Goal: Task Accomplishment & Management: Complete application form

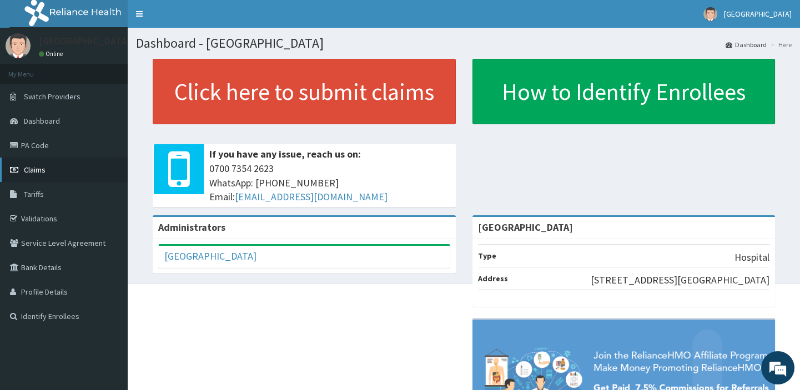
click at [30, 169] on span "Claims" at bounding box center [35, 170] width 22 height 10
click at [34, 171] on span "Claims" at bounding box center [35, 170] width 22 height 10
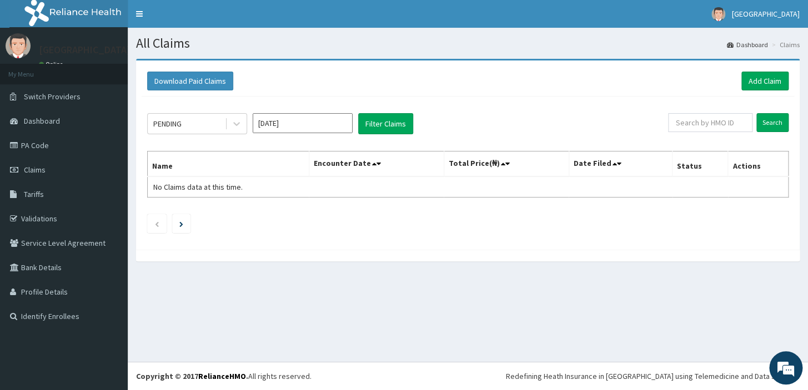
click at [516, 231] on ul at bounding box center [467, 223] width 641 height 19
click at [500, 295] on div "All Claims Dashboard Claims Download Paid Claims Add Claim × Note you can only …" at bounding box center [468, 195] width 680 height 334
click at [233, 122] on icon at bounding box center [236, 123] width 11 height 11
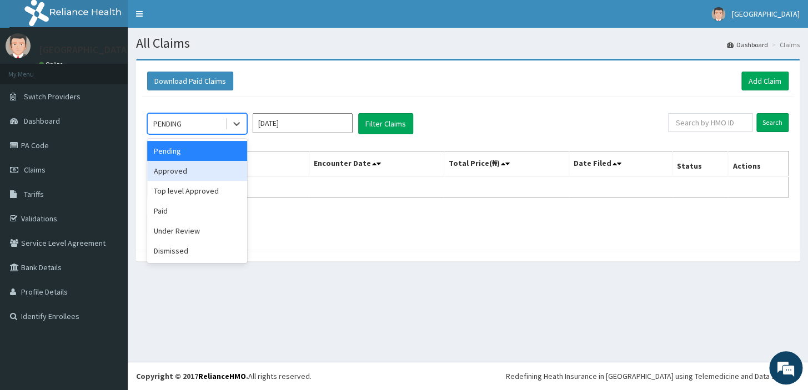
click at [190, 174] on div "Approved" at bounding box center [197, 171] width 100 height 20
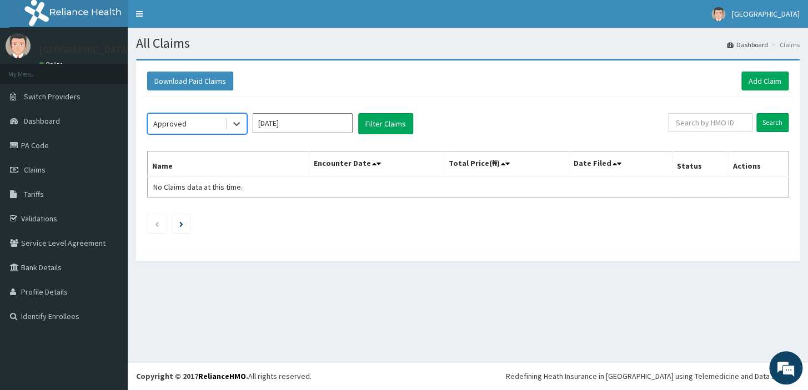
click at [333, 125] on input "Sep 2025" at bounding box center [303, 123] width 100 height 20
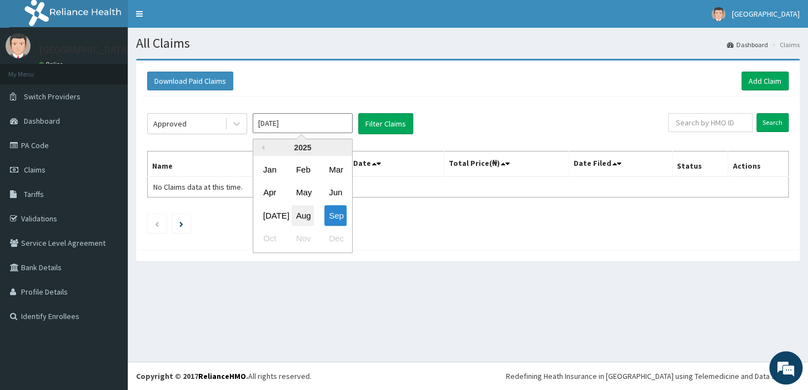
click at [305, 215] on div "Aug" at bounding box center [302, 215] width 22 height 21
type input "Aug 2025"
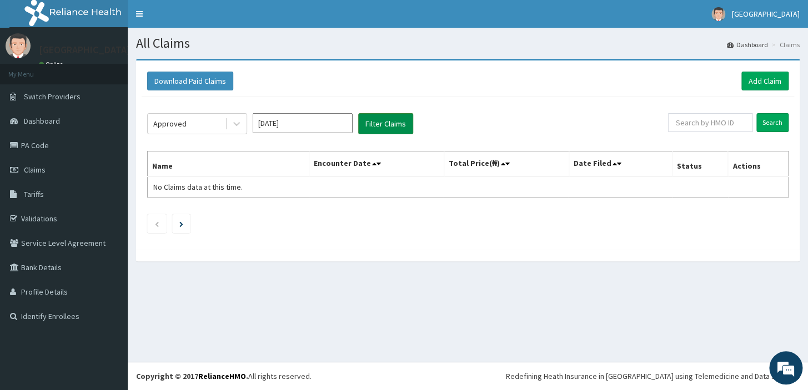
click at [381, 124] on button "Filter Claims" at bounding box center [385, 123] width 55 height 21
click at [383, 120] on button "Filter Claims" at bounding box center [385, 123] width 55 height 21
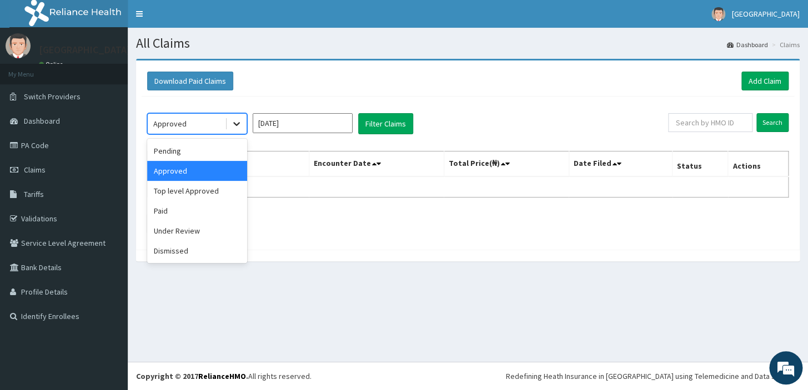
click at [233, 124] on icon at bounding box center [236, 123] width 11 height 11
click at [174, 214] on div "Paid" at bounding box center [197, 211] width 100 height 20
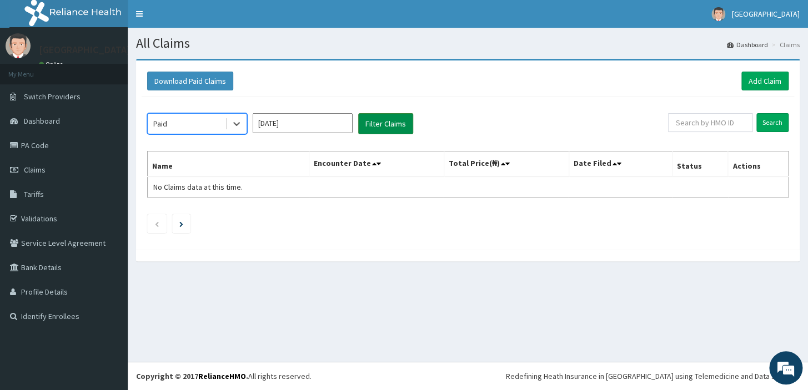
click at [390, 125] on button "Filter Claims" at bounding box center [385, 123] width 55 height 21
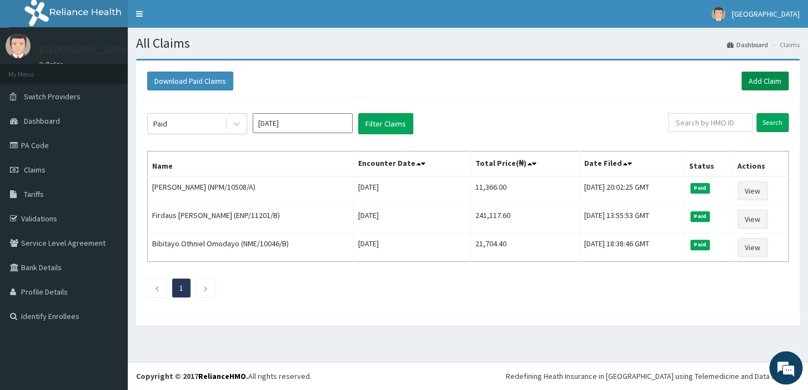
click at [757, 83] on link "Add Claim" at bounding box center [764, 81] width 47 height 19
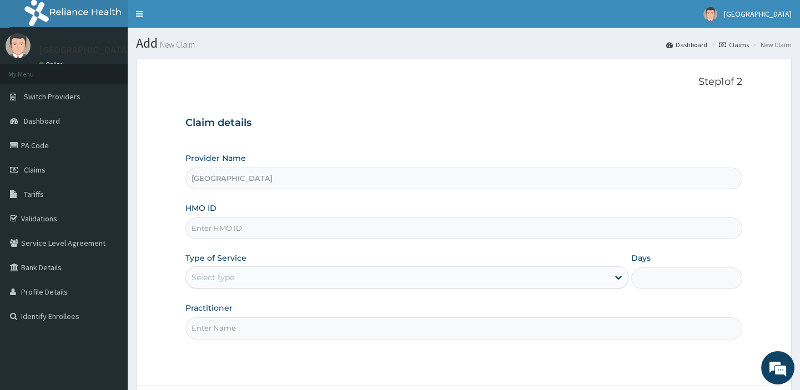
type input "[GEOGRAPHIC_DATA]"
click at [300, 227] on input "HMO ID" at bounding box center [463, 229] width 556 height 22
type input "TSE/10054/B"
click at [363, 281] on div "Select type" at bounding box center [397, 278] width 422 height 18
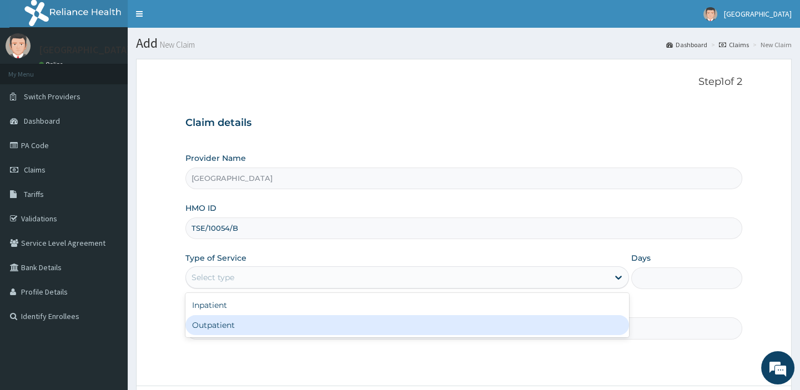
click at [317, 322] on div "Outpatient" at bounding box center [407, 325] width 444 height 20
type input "1"
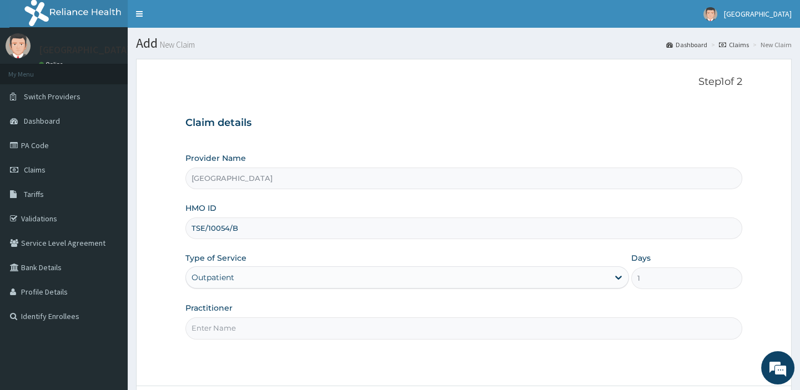
click at [358, 329] on input "Practitioner" at bounding box center [463, 329] width 556 height 22
type input "Dr Sunday Bode Ogunjemilua"
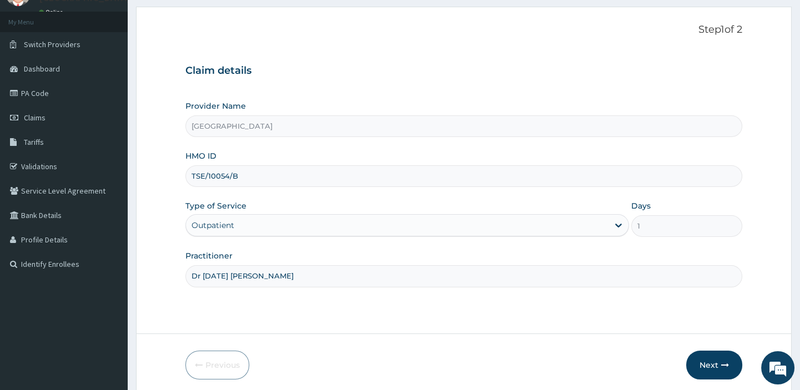
scroll to position [95, 0]
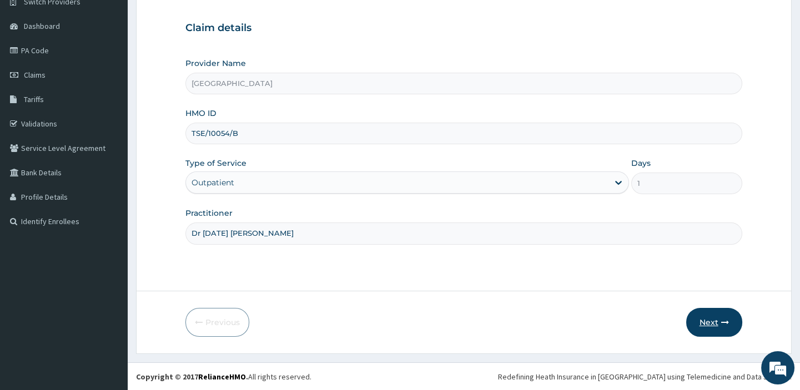
click at [717, 323] on button "Next" at bounding box center [714, 322] width 56 height 29
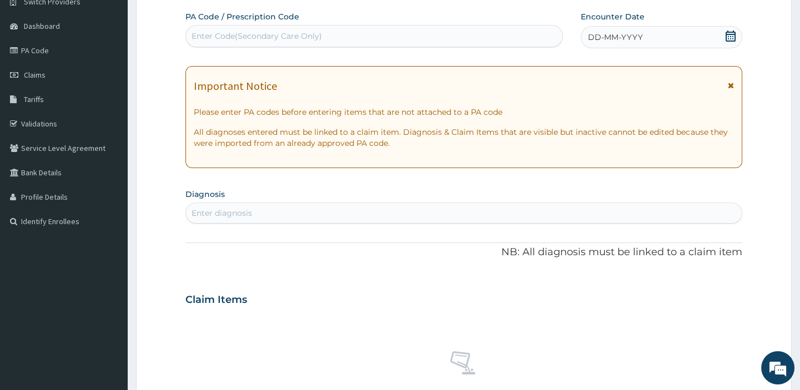
click at [729, 35] on icon at bounding box center [730, 36] width 11 height 11
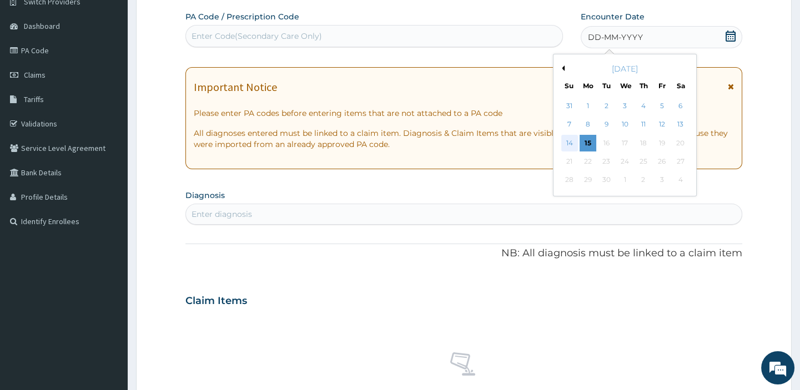
click at [569, 141] on div "14" at bounding box center [569, 143] width 17 height 17
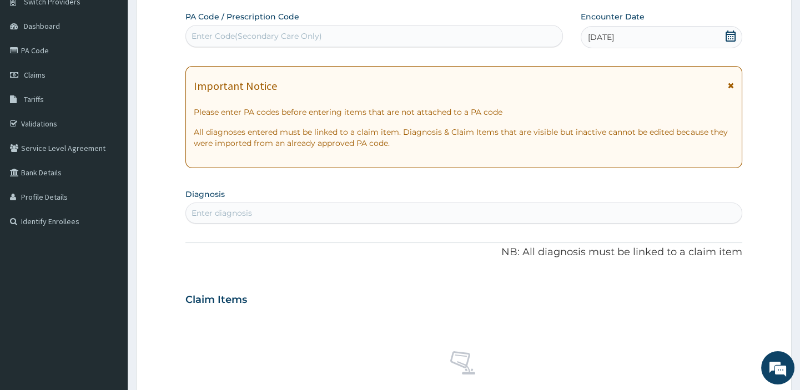
click at [371, 209] on div "Enter diagnosis" at bounding box center [463, 213] width 555 height 18
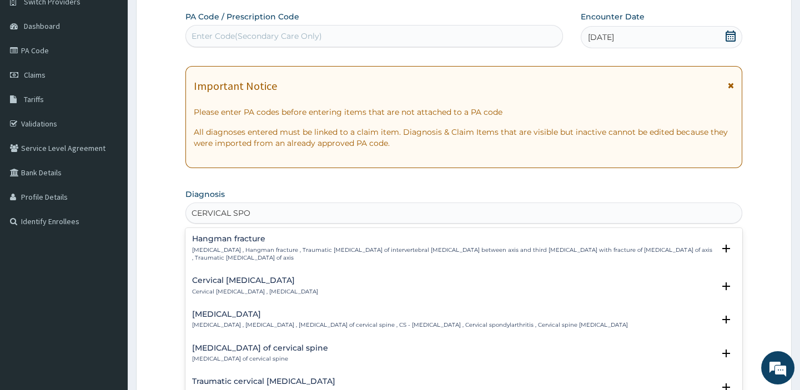
type input "CERVICAL SPON"
click at [248, 321] on p "Cervical spondylosis , Cervical osteoarthritis , Osteoarthritis of cervical spi…" at bounding box center [410, 325] width 436 height 8
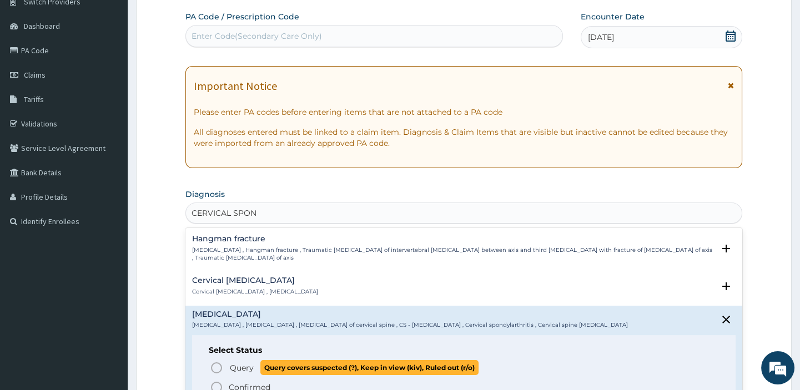
click at [217, 367] on icon "status option query" at bounding box center [216, 367] width 13 height 13
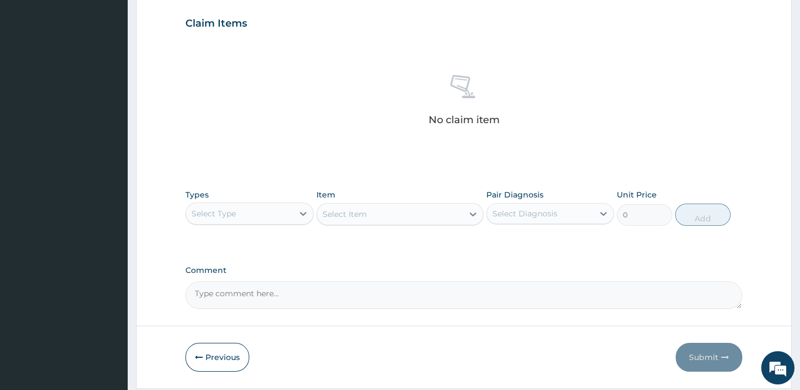
scroll to position [389, 0]
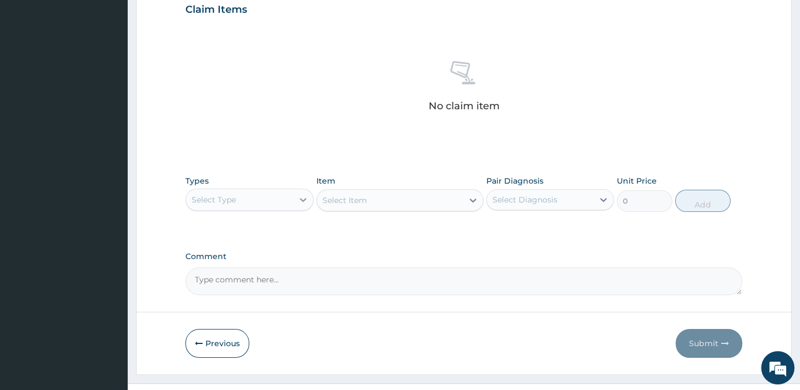
click at [305, 198] on icon at bounding box center [303, 200] width 7 height 4
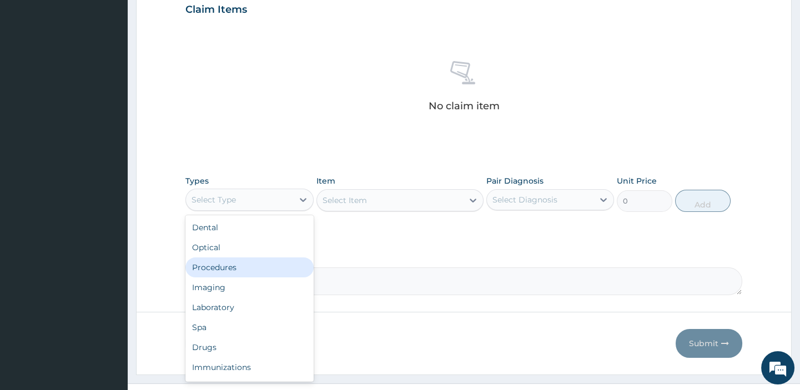
click at [258, 266] on div "Procedures" at bounding box center [249, 268] width 128 height 20
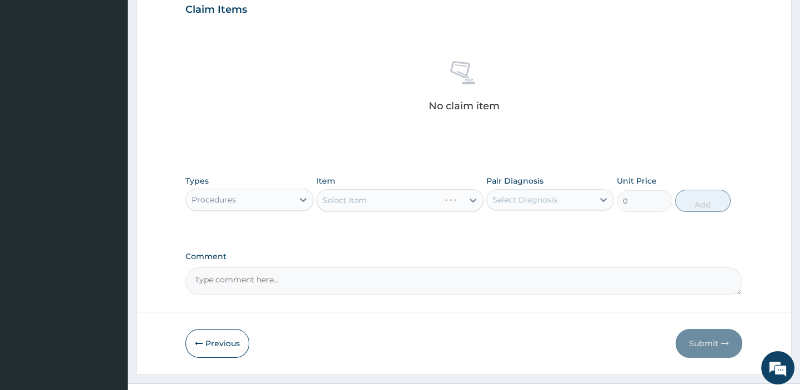
click at [378, 200] on div "Select Item" at bounding box center [399, 200] width 167 height 22
click at [329, 201] on div "Select Item" at bounding box center [345, 200] width 44 height 11
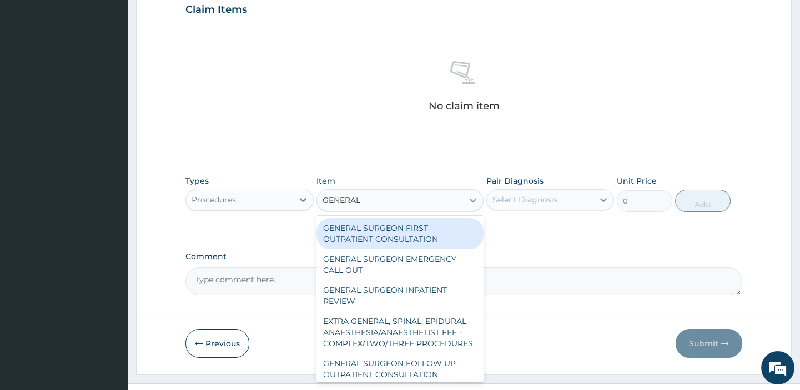
type input "GENERAL P"
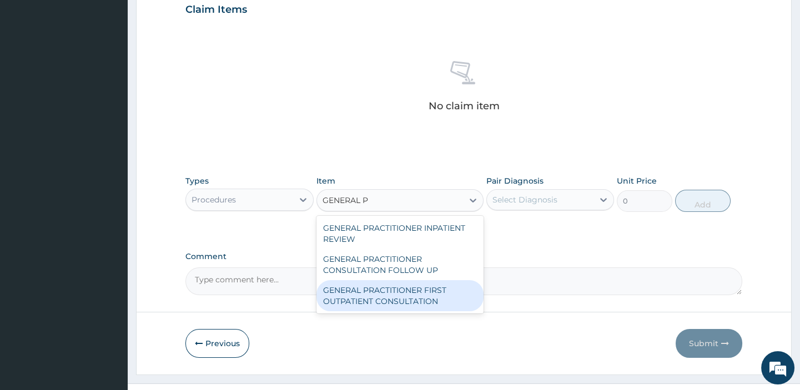
click at [370, 289] on div "GENERAL PRACTITIONER FIRST OUTPATIENT CONSULTATION" at bounding box center [399, 295] width 167 height 31
type input "5400"
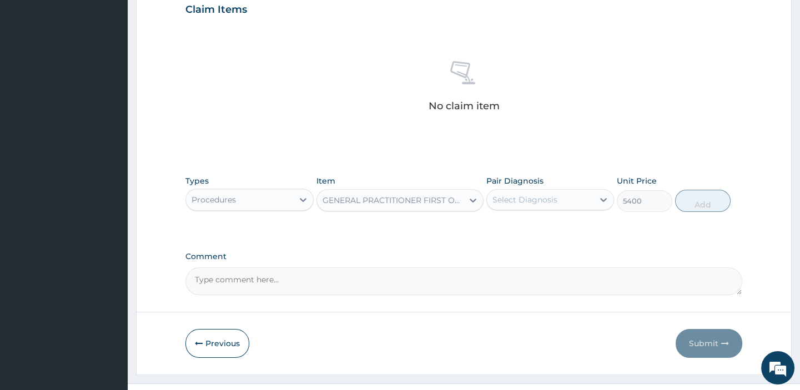
click at [577, 194] on div "Select Diagnosis" at bounding box center [540, 200] width 107 height 18
click at [554, 225] on label "Cervical spondylosis" at bounding box center [539, 227] width 69 height 11
checkbox input "true"
click at [703, 202] on button "Add" at bounding box center [703, 201] width 56 height 22
type input "0"
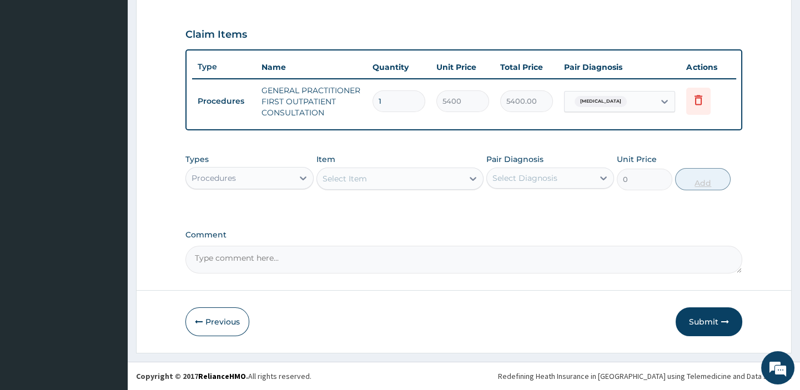
scroll to position [370, 0]
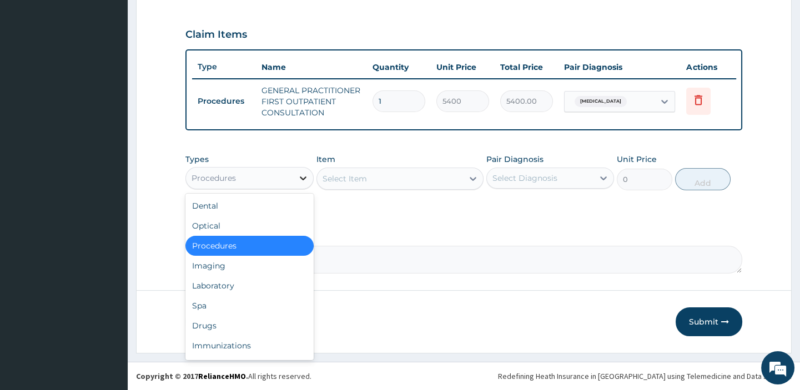
click at [303, 174] on icon at bounding box center [303, 178] width 11 height 11
click at [223, 329] on div "Drugs" at bounding box center [249, 326] width 128 height 20
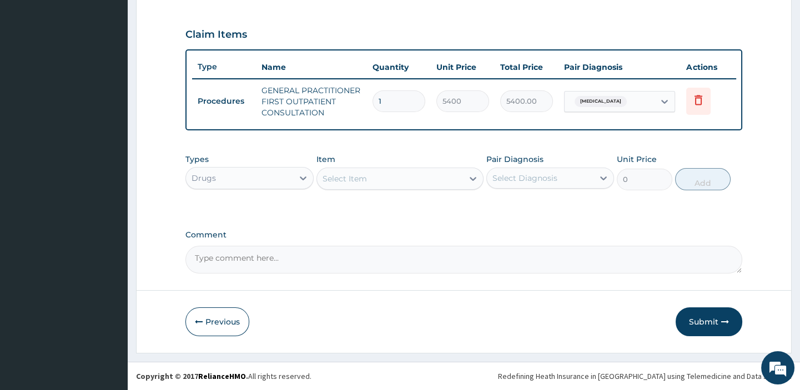
click at [353, 177] on div "Select Item" at bounding box center [345, 178] width 44 height 11
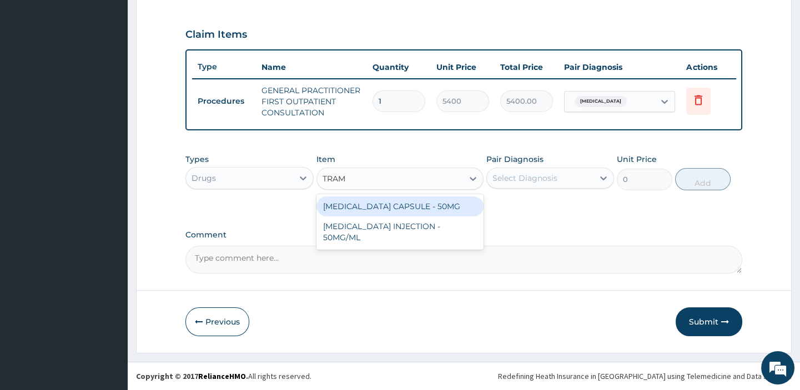
type input "TRAMA"
click at [378, 216] on div "TRAMADOL HYDROCHLORIDE CAPSULE - 50MG" at bounding box center [399, 207] width 167 height 20
type input "266"
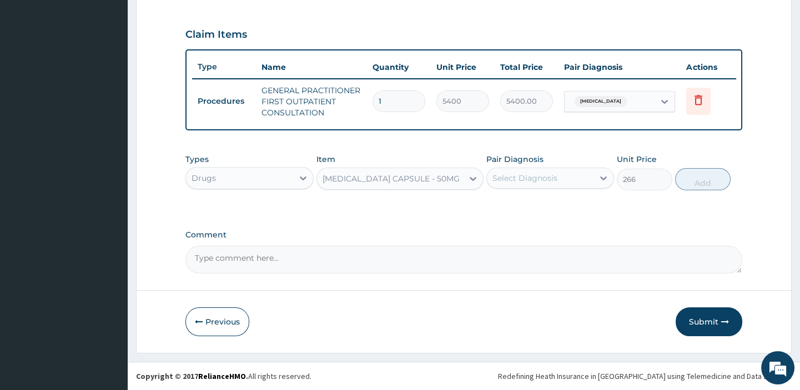
click at [560, 178] on div "Select Diagnosis" at bounding box center [540, 178] width 107 height 18
click at [494, 207] on input "checkbox" at bounding box center [496, 205] width 7 height 7
checkbox input "true"
click at [708, 182] on button "Add" at bounding box center [703, 179] width 56 height 22
type input "0"
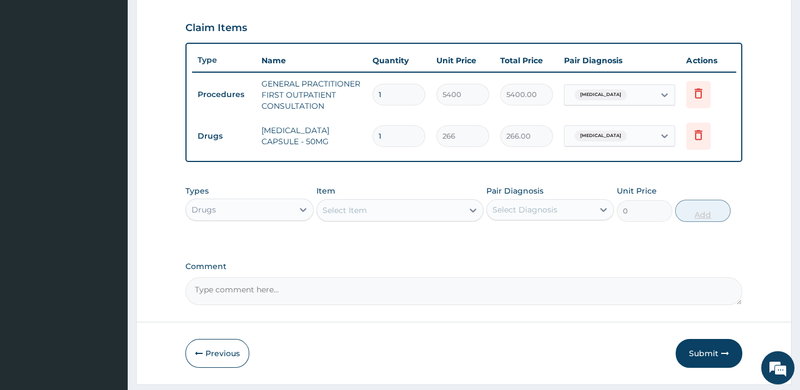
type input "10"
type input "2660.00"
type input "10"
click at [625, 257] on div "PA Code / Prescription Code Enter Code(Secondary Care Only) Encounter Date 14-0…" at bounding box center [463, 21] width 556 height 570
click at [365, 216] on div "Select Item" at bounding box center [345, 210] width 44 height 11
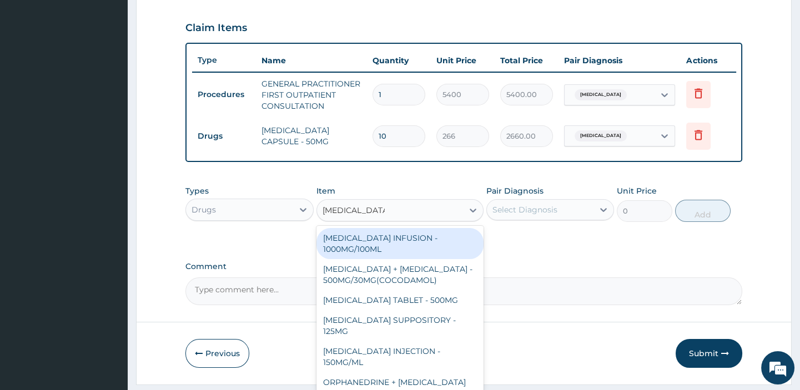
type input "PARACETAMOL"
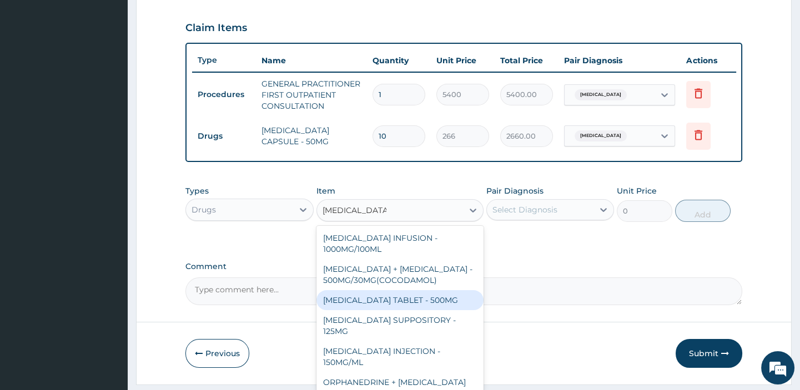
click at [377, 310] on div "PARACETAMOL TABLET - 500MG" at bounding box center [399, 300] width 167 height 20
type input "45.599999999999994"
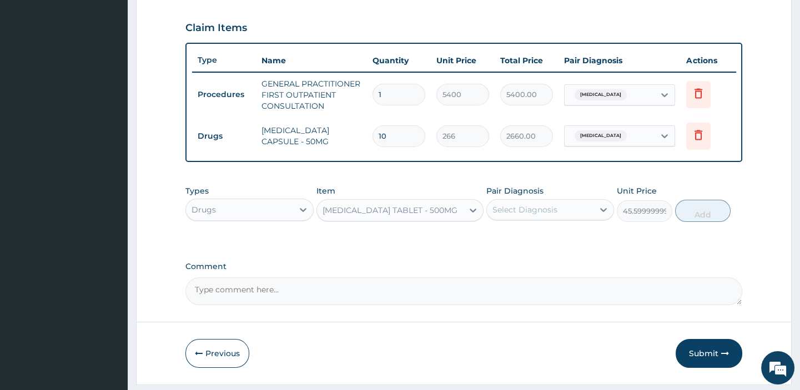
click at [559, 219] on div "Select Diagnosis" at bounding box center [540, 210] width 107 height 18
click at [515, 243] on label "Cervical spondylosis" at bounding box center [539, 237] width 69 height 11
checkbox input "true"
click at [692, 222] on button "Add" at bounding box center [703, 211] width 56 height 22
type input "0"
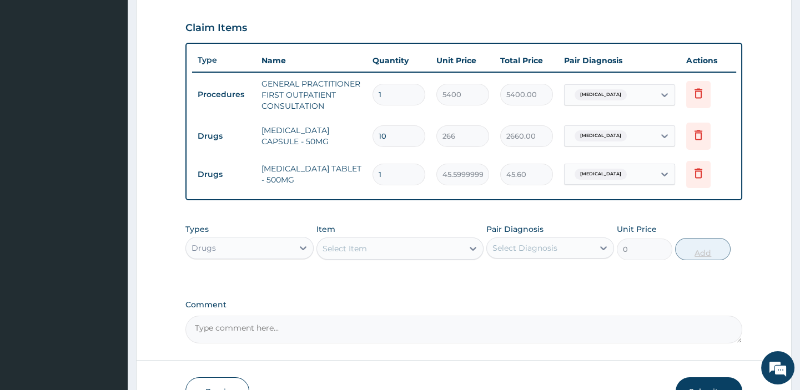
type input "0.00"
type input "3"
type input "136.80"
type input "30"
type input "1368.00"
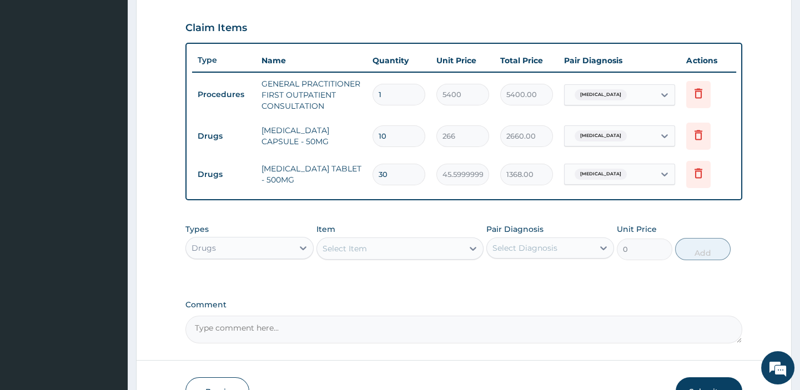
type input "30"
click at [721, 283] on div "Types Drugs Item Select Item Pair Diagnosis Select Diagnosis Unit Price 0 Add" at bounding box center [463, 250] width 556 height 64
click at [405, 258] on div "Select Item" at bounding box center [390, 249] width 146 height 18
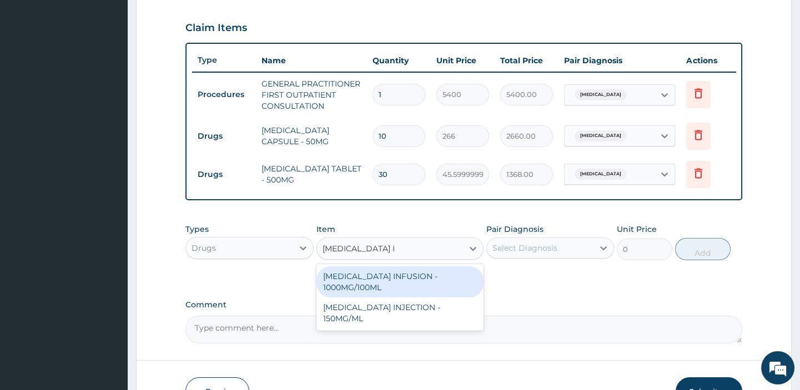
type input "PARACETAMOL"
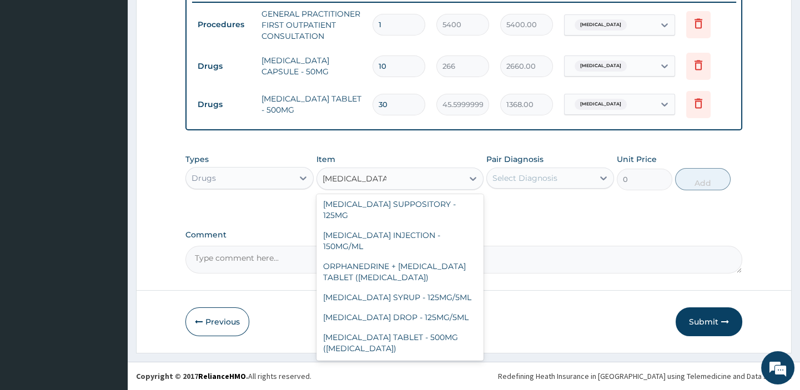
scroll to position [453, 0]
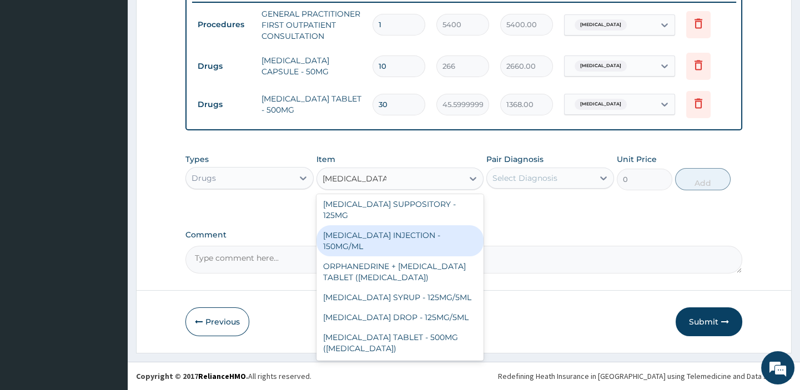
click at [394, 233] on div "PARACETAMOL INJECTION - 150MG/ML" at bounding box center [399, 240] width 167 height 31
type input "760"
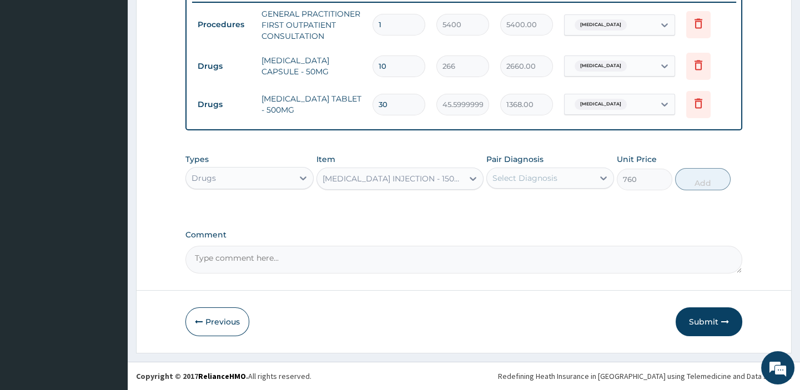
click at [550, 182] on div "Select Diagnosis" at bounding box center [524, 178] width 65 height 11
click at [510, 207] on label "Cervical spondylosis" at bounding box center [539, 205] width 69 height 11
checkbox input "true"
click at [701, 185] on button "Add" at bounding box center [703, 179] width 56 height 22
type input "0"
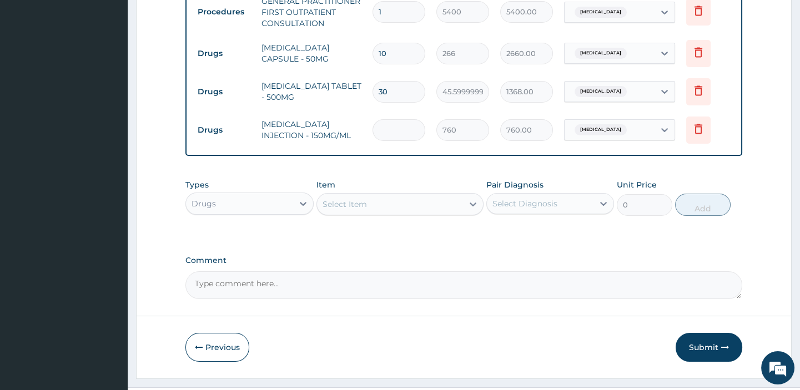
type input "0.00"
type input "4"
type input "3040.00"
type input "4"
click at [357, 297] on textarea "Comment" at bounding box center [463, 285] width 556 height 28
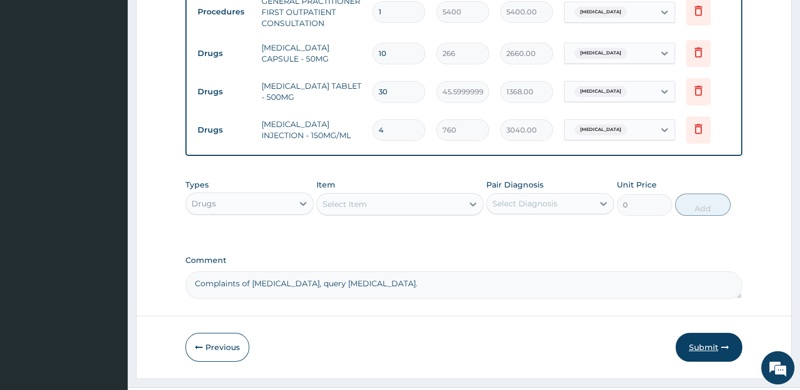
type textarea "Complaints of neck pain, query cervical spondylosis."
click at [701, 361] on button "Submit" at bounding box center [709, 347] width 67 height 29
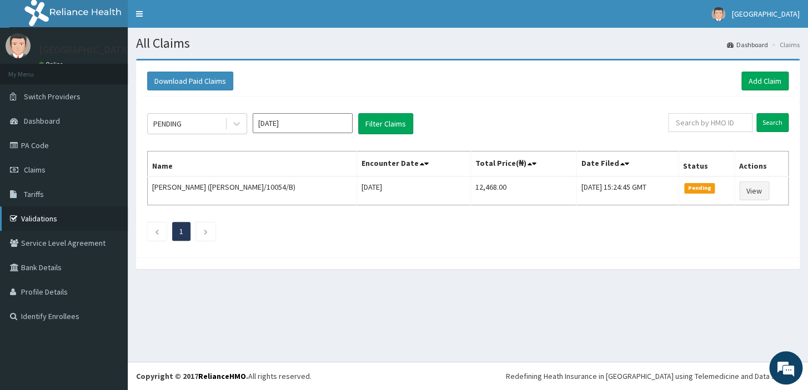
click at [47, 219] on link "Validations" at bounding box center [64, 219] width 128 height 24
click at [767, 83] on link "Add Claim" at bounding box center [764, 81] width 47 height 19
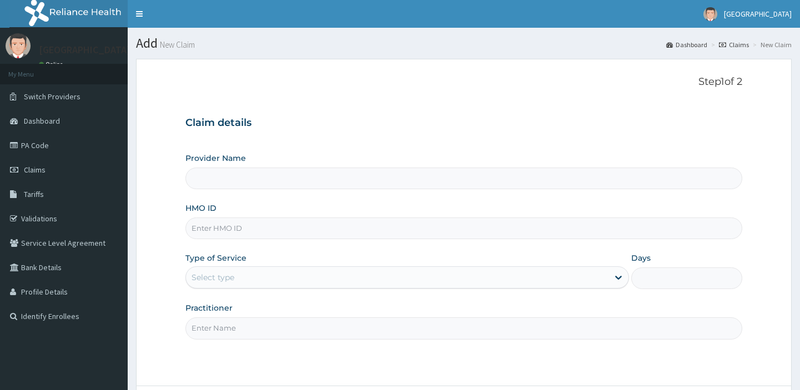
type input "[GEOGRAPHIC_DATA]"
click at [276, 232] on input "HMO ID" at bounding box center [463, 229] width 556 height 22
type input "CEN/10023/A"
click at [299, 280] on div "Select type" at bounding box center [397, 278] width 422 height 18
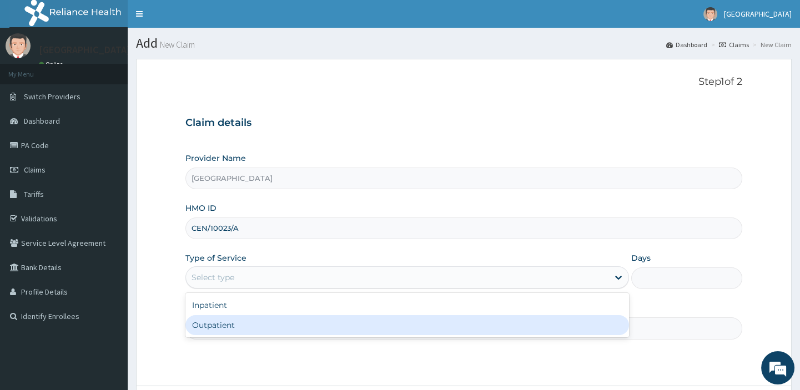
click at [252, 332] on div "Outpatient" at bounding box center [407, 325] width 444 height 20
type input "1"
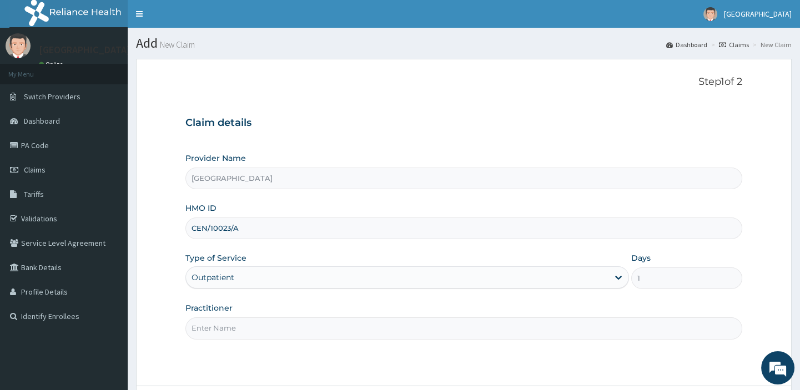
click at [241, 335] on input "Practitioner" at bounding box center [463, 329] width 556 height 22
type input "d"
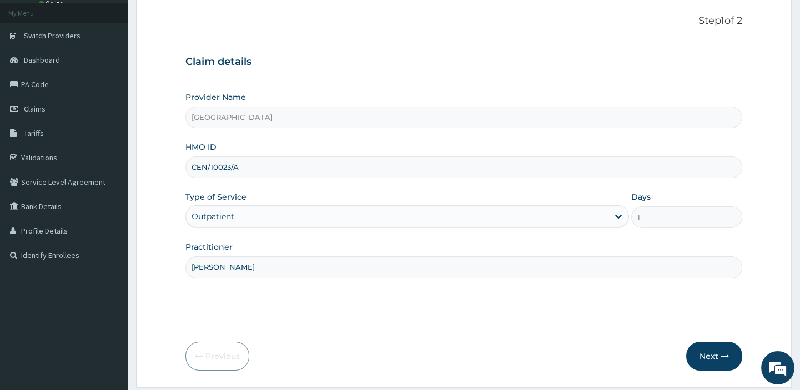
scroll to position [86, 0]
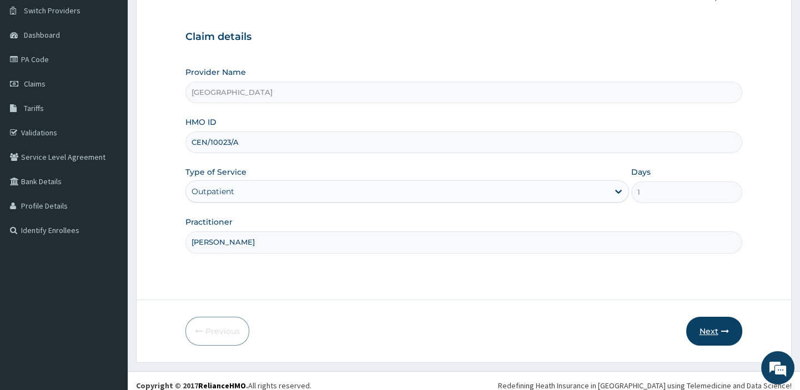
type input "Dr Afolabi"
click at [711, 328] on button "Next" at bounding box center [714, 331] width 56 height 29
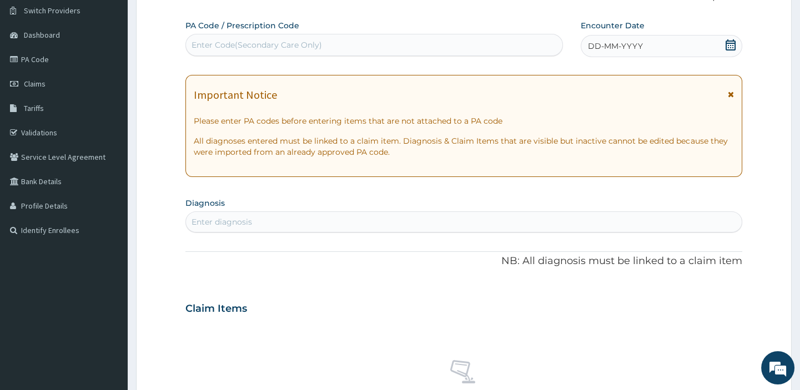
click at [728, 44] on icon at bounding box center [730, 44] width 11 height 11
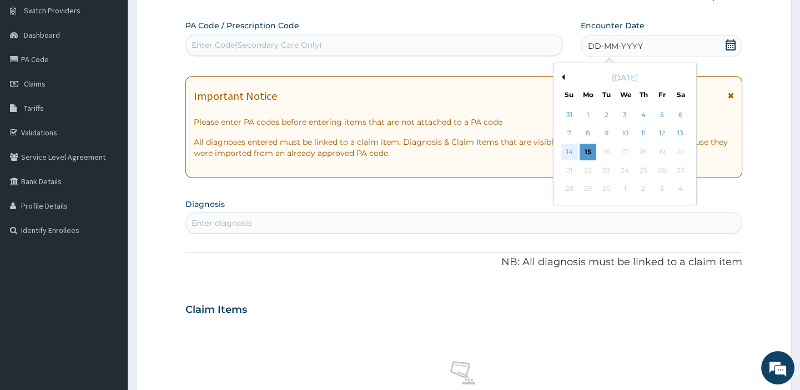
click at [568, 150] on div "14" at bounding box center [569, 152] width 17 height 17
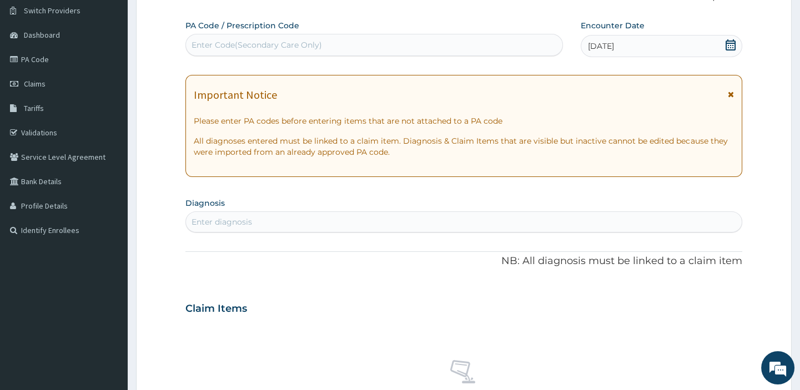
click at [349, 225] on div "Enter diagnosis" at bounding box center [463, 222] width 555 height 18
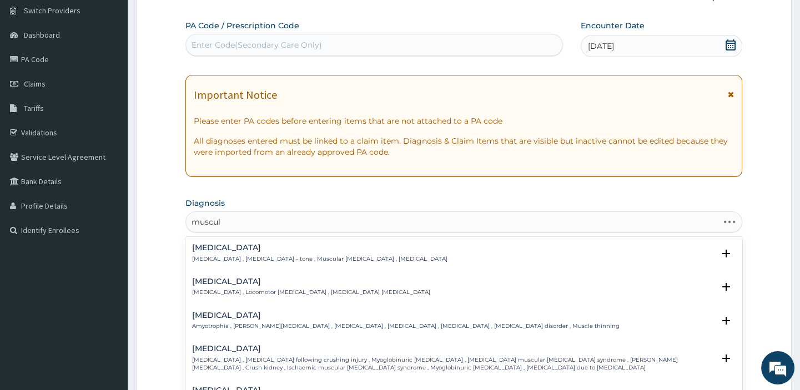
type input "musculo"
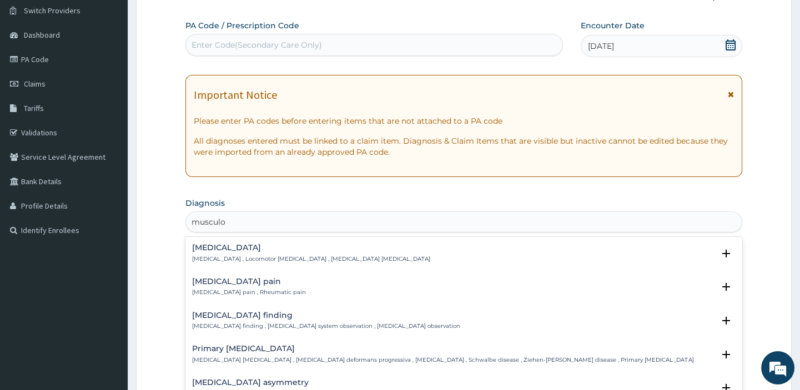
click at [270, 286] on div "Musculoskeletal pain Musculoskeletal pain , Rheumatic pain" at bounding box center [249, 287] width 114 height 19
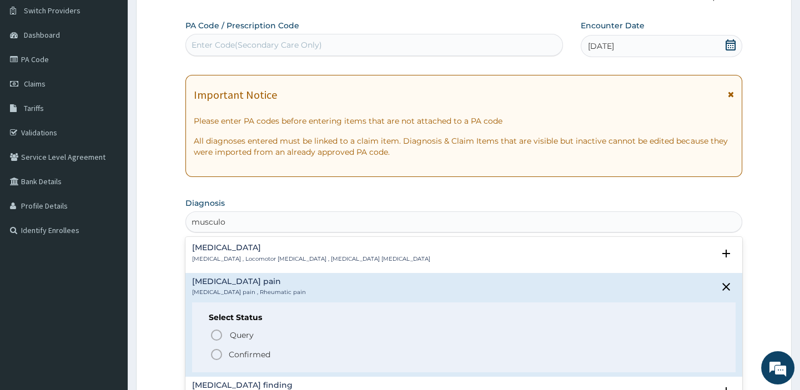
click at [218, 354] on icon "status option filled" at bounding box center [216, 354] width 13 height 13
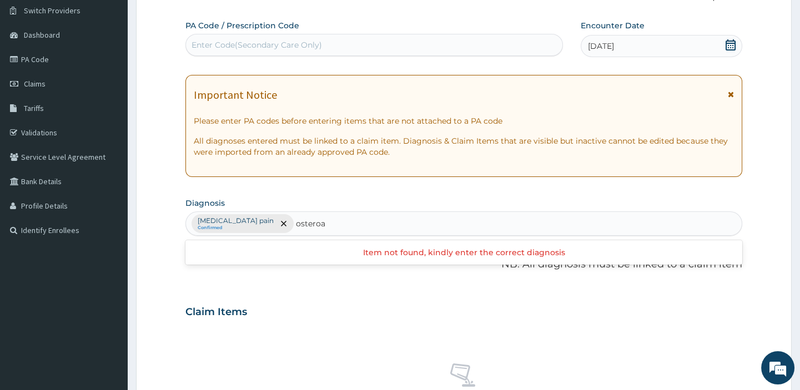
type input "osteroa"
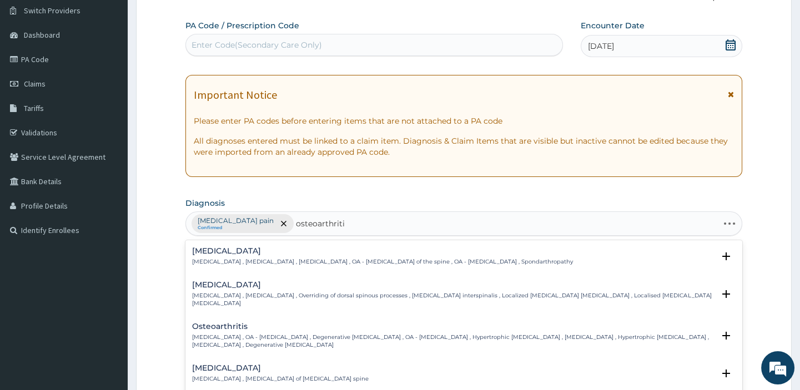
type input "osteoarthritis"
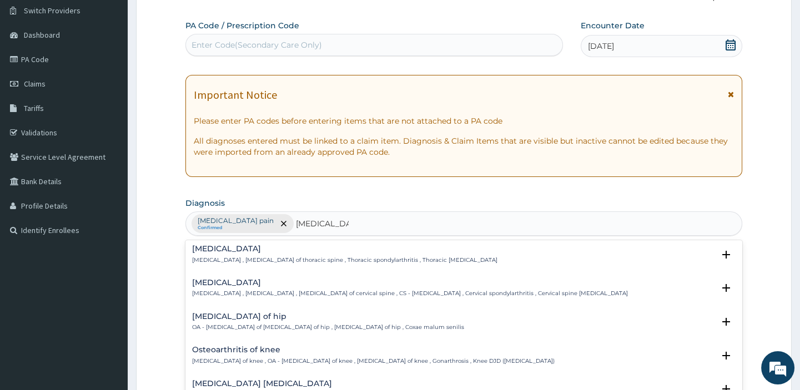
scroll to position [122, 0]
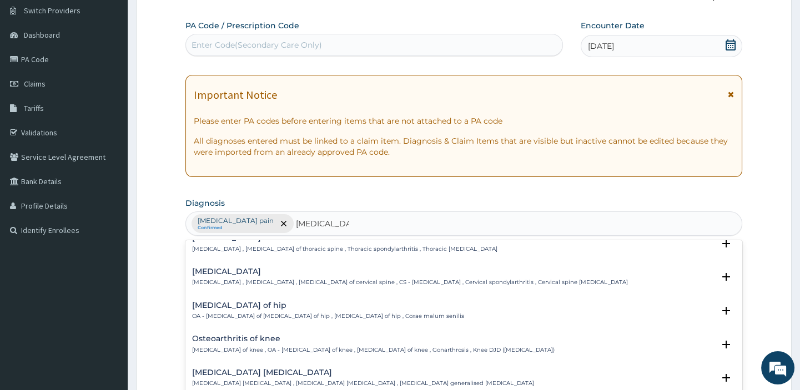
click at [296, 304] on h4 "Osteoarthritis of hip" at bounding box center [328, 305] width 272 height 8
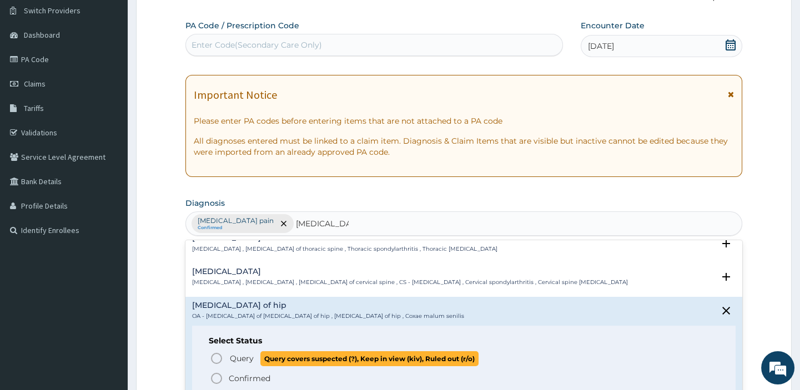
click at [217, 359] on icon "status option query" at bounding box center [216, 358] width 13 height 13
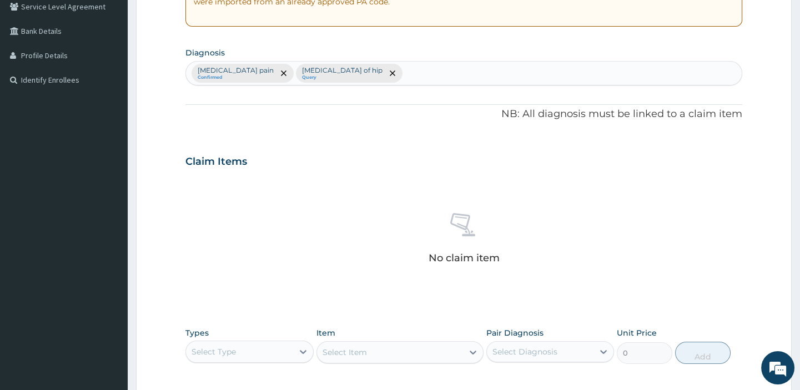
scroll to position [304, 0]
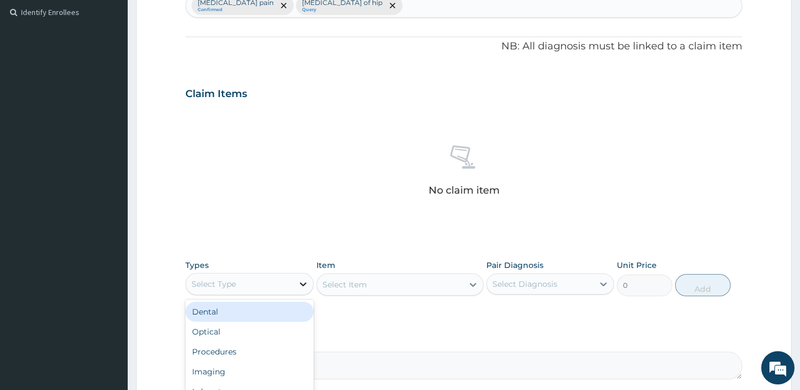
click at [301, 285] on icon at bounding box center [303, 284] width 11 height 11
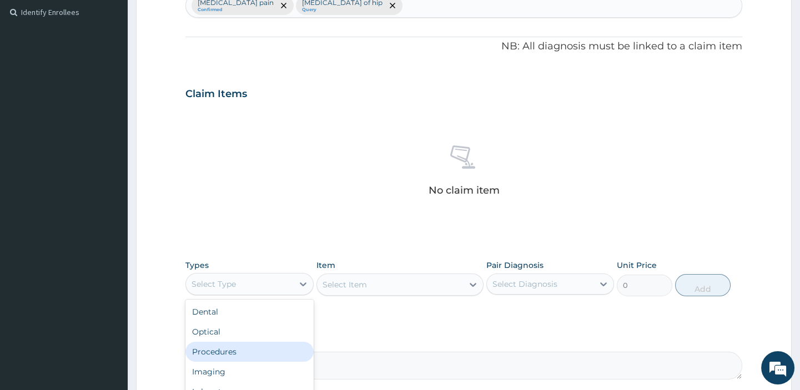
click at [235, 355] on div "Procedures" at bounding box center [249, 352] width 128 height 20
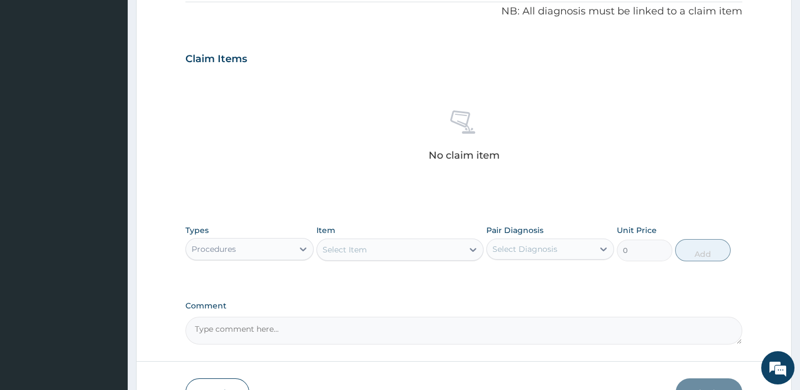
click at [369, 250] on div "Select Item" at bounding box center [390, 250] width 146 height 18
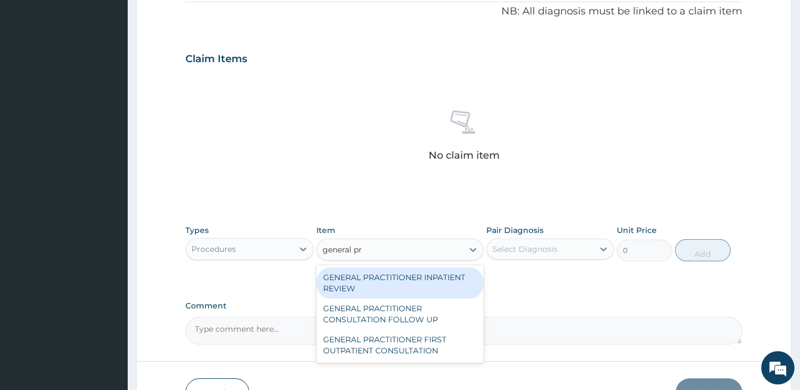
type input "general pra"
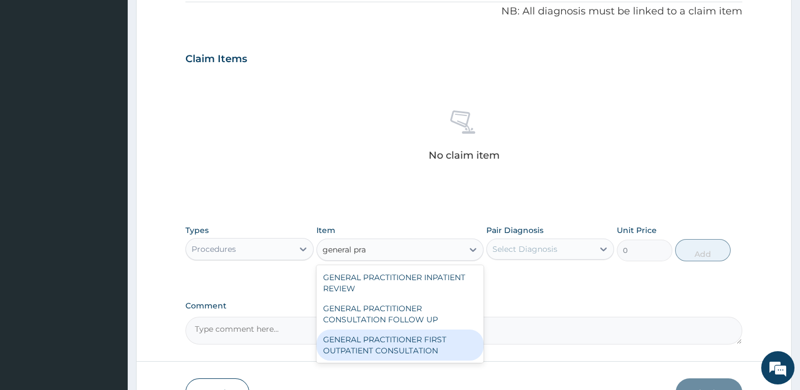
click at [393, 338] on div "GENERAL PRACTITIONER FIRST OUTPATIENT CONSULTATION" at bounding box center [399, 345] width 167 height 31
type input "5400"
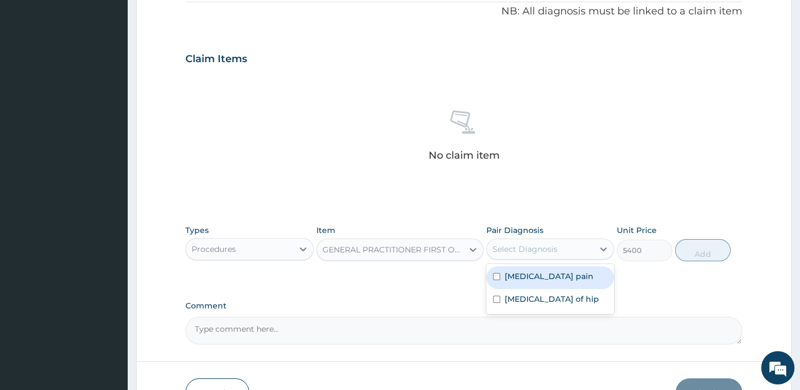
click at [560, 253] on div "Select Diagnosis" at bounding box center [540, 249] width 107 height 18
click at [495, 276] on input "checkbox" at bounding box center [496, 276] width 7 height 7
checkbox input "true"
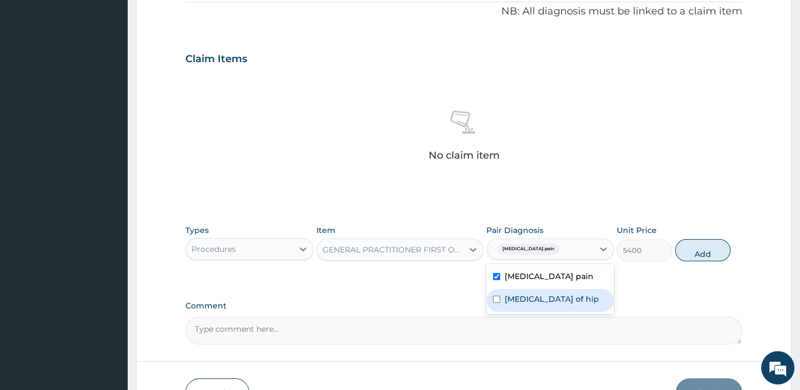
click at [494, 296] on input "checkbox" at bounding box center [496, 299] width 7 height 7
checkbox input "true"
click at [703, 254] on button "Add" at bounding box center [703, 250] width 56 height 22
type input "0"
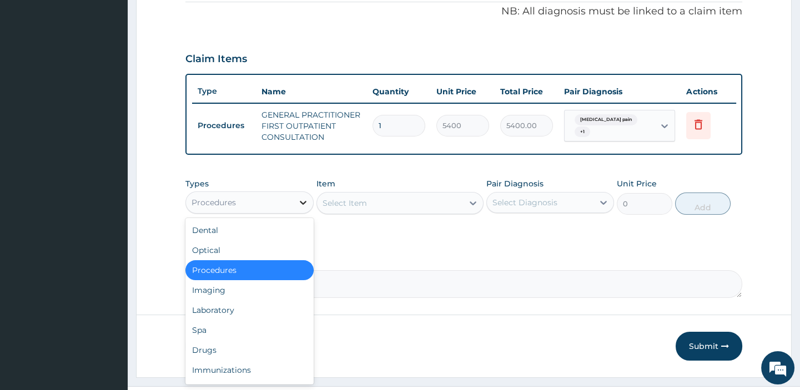
click at [298, 205] on icon at bounding box center [303, 202] width 11 height 11
click at [222, 356] on div "Drugs" at bounding box center [249, 350] width 128 height 20
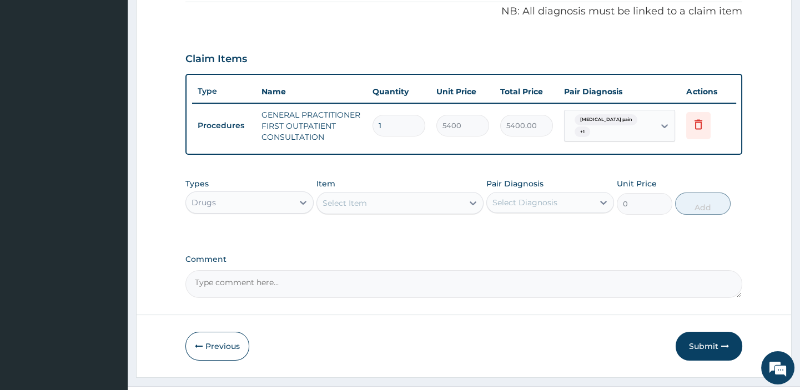
click at [344, 209] on div "Select Item" at bounding box center [345, 203] width 44 height 11
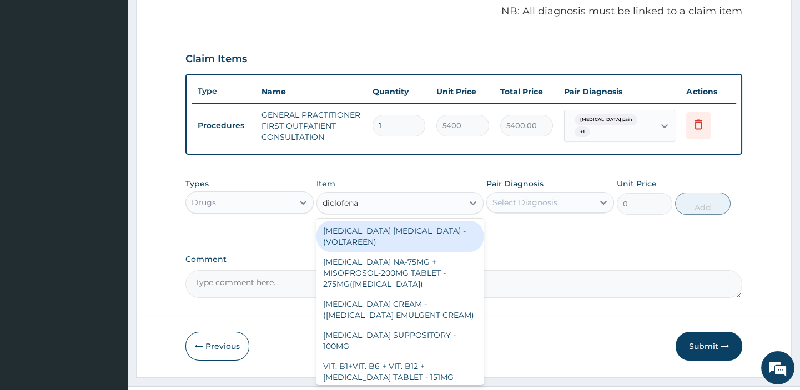
type input "diclofenac"
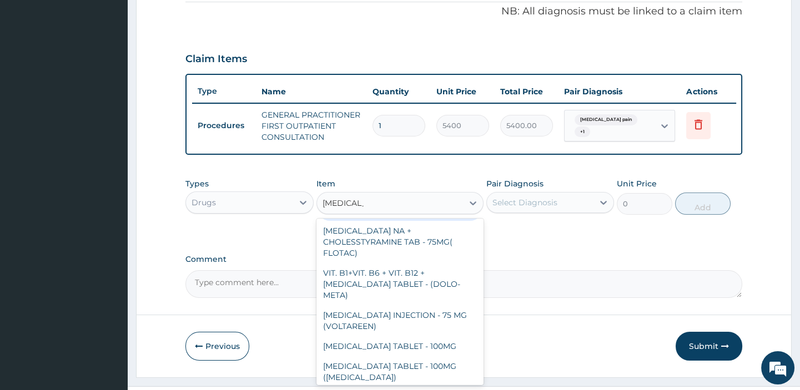
scroll to position [241, 0]
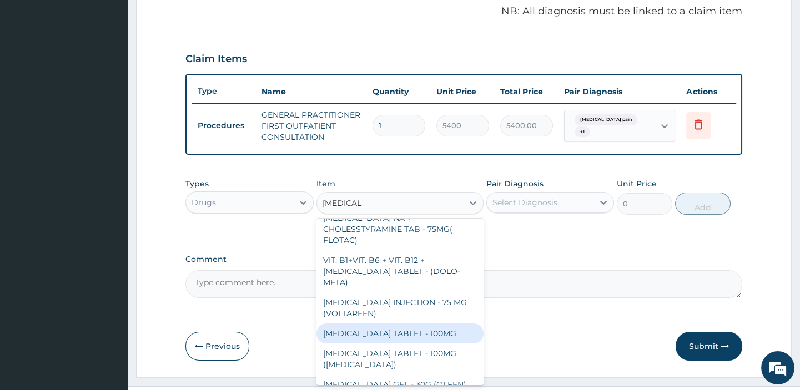
click at [405, 328] on div "DICLOFENAC TABLET - 100MG" at bounding box center [399, 334] width 167 height 20
type input "152"
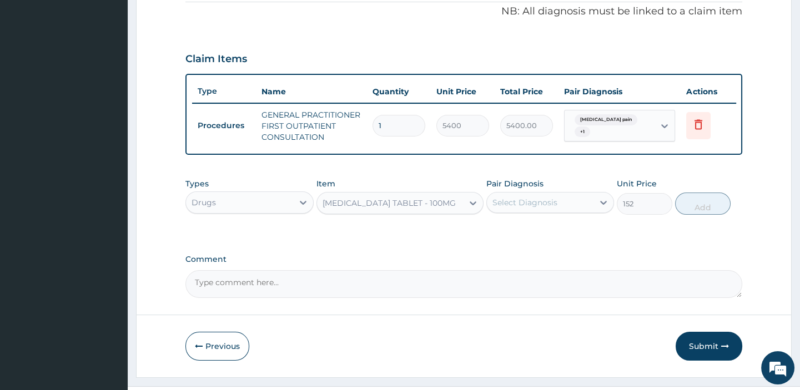
click at [416, 205] on div "DICLOFENAC TABLET - 100MG" at bounding box center [389, 203] width 133 height 11
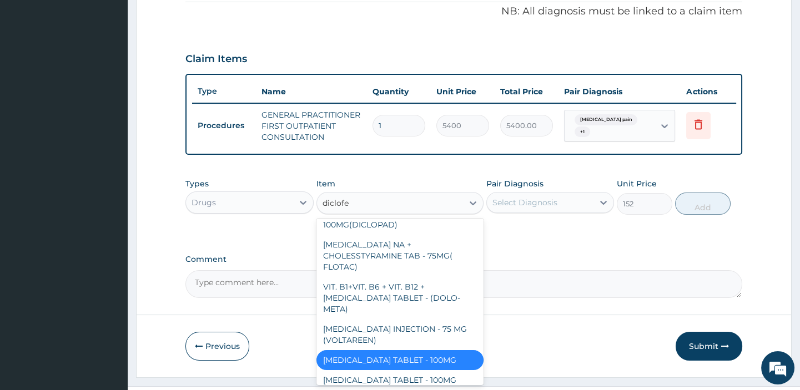
scroll to position [194, 0]
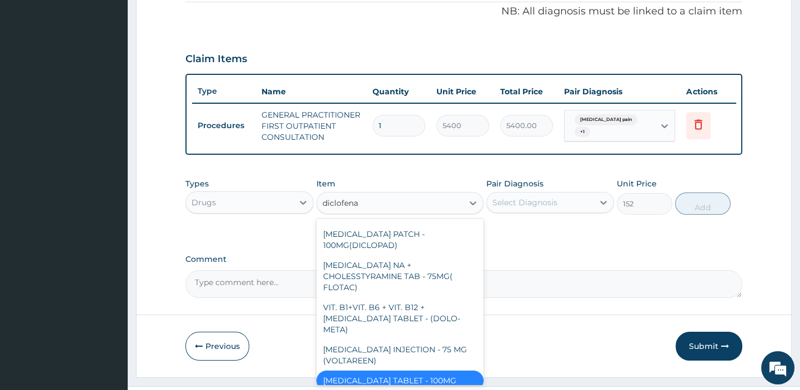
type input "diclofenac"
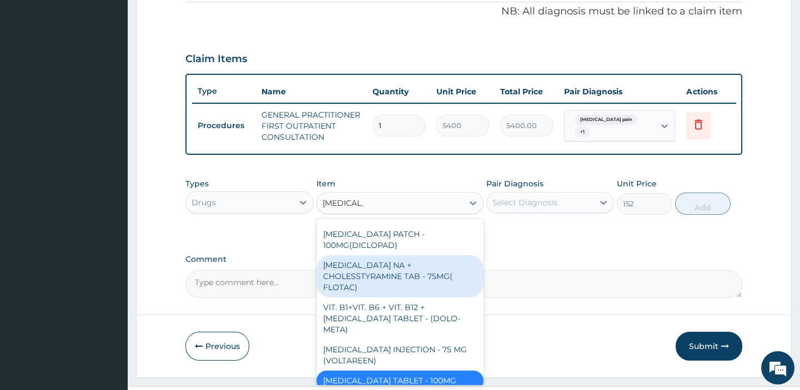
drag, startPoint x: 450, startPoint y: 249, endPoint x: 466, endPoint y: 303, distance: 56.1
click at [466, 303] on div "DICLOFENAC EYE DROP - (VOLTAREEN) DICLOFENAC NA-75MG + MISOPROSOL-200MG TABLET …" at bounding box center [399, 302] width 167 height 167
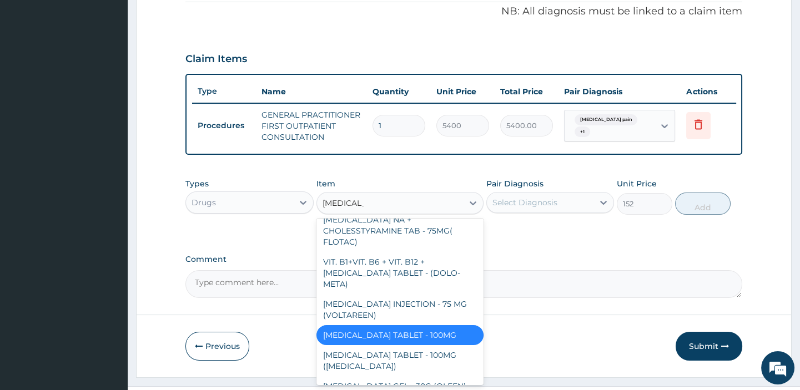
scroll to position [241, 0]
click at [405, 330] on div "DICLOFENAC TABLET - 100MG" at bounding box center [399, 334] width 167 height 20
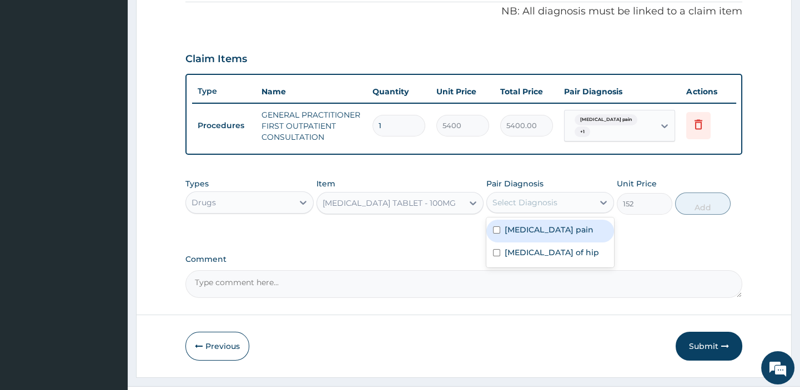
click at [593, 205] on div "Select Diagnosis" at bounding box center [540, 203] width 107 height 18
click at [496, 234] on input "checkbox" at bounding box center [496, 230] width 7 height 7
checkbox input "true"
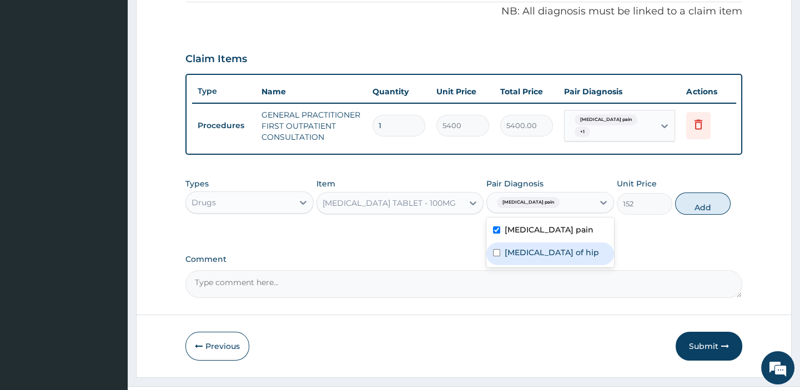
click at [496, 256] on input "checkbox" at bounding box center [496, 252] width 7 height 7
checkbox input "true"
click at [700, 208] on button "Add" at bounding box center [703, 204] width 56 height 22
type input "0"
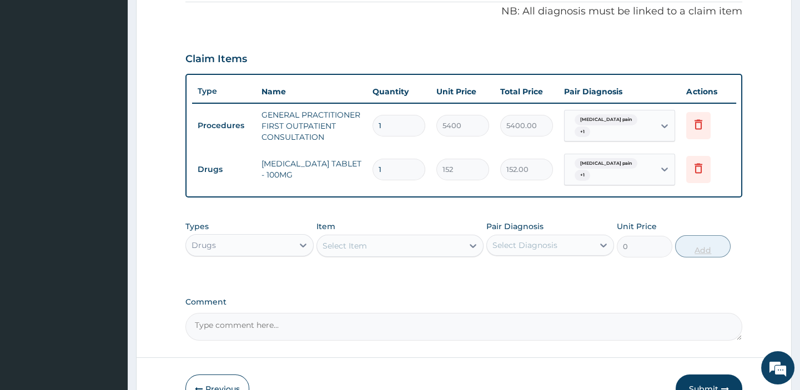
type input "10"
type input "1520.00"
type input "10"
click at [716, 293] on div "PA Code / Prescription Code Enter Code(Secondary Care Only) Encounter Date 14-0…" at bounding box center [463, 54] width 556 height 574
click at [265, 333] on textarea "Comment" at bounding box center [463, 327] width 556 height 28
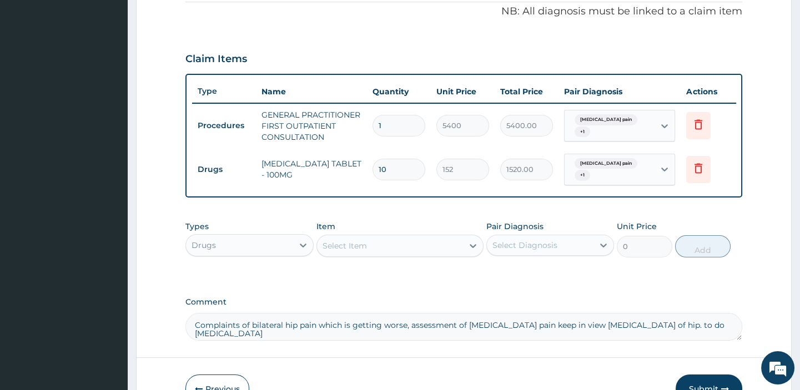
type textarea "Complaints of bilateral hip pain which is getting worse, assessment of Musculos…"
click at [709, 384] on button "Submit" at bounding box center [709, 389] width 67 height 29
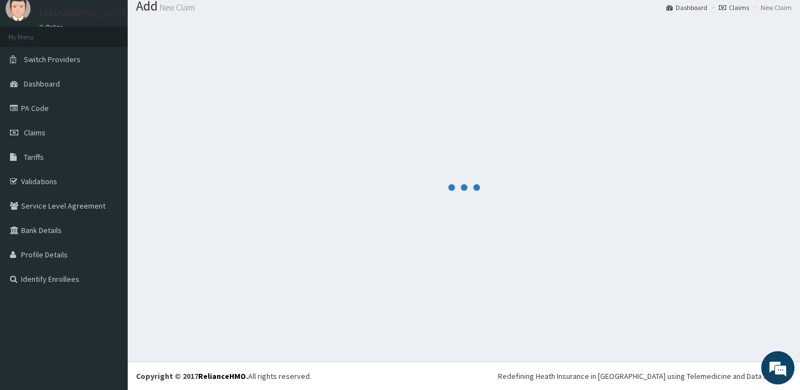
scroll to position [37, 0]
click at [544, 285] on div at bounding box center [464, 188] width 656 height 332
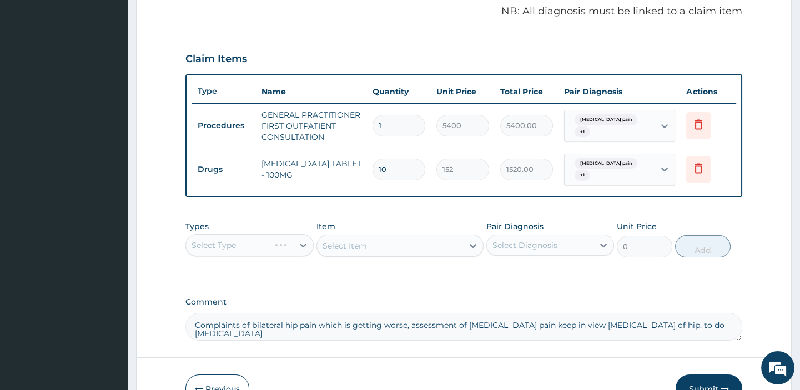
click at [576, 300] on div "PA Code / Prescription Code Enter Code(Secondary Care Only) Encounter Date 14-0…" at bounding box center [463, 54] width 556 height 574
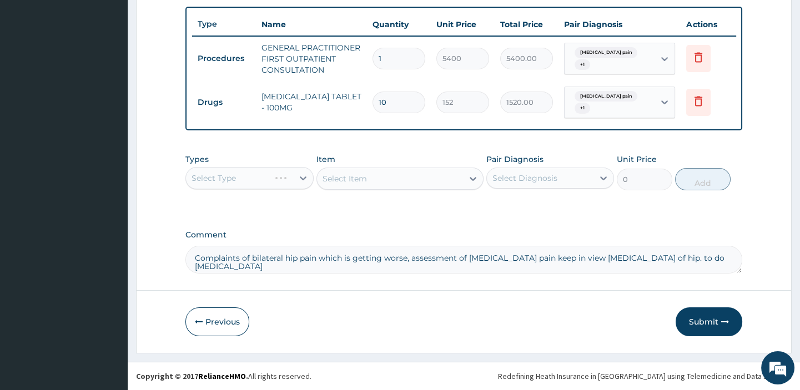
scroll to position [413, 0]
click at [706, 321] on button "Submit" at bounding box center [709, 322] width 67 height 29
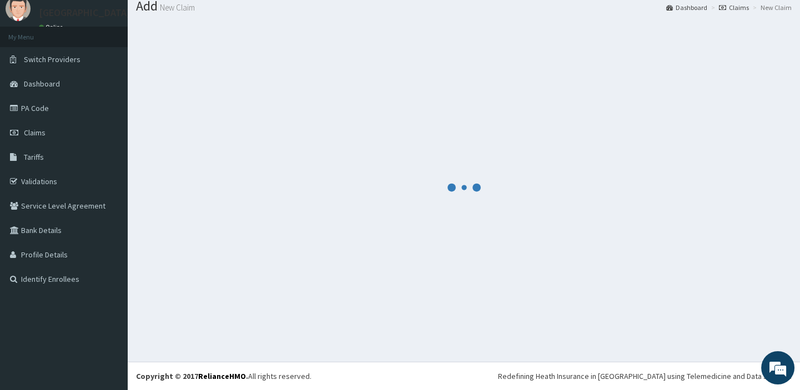
scroll to position [37, 0]
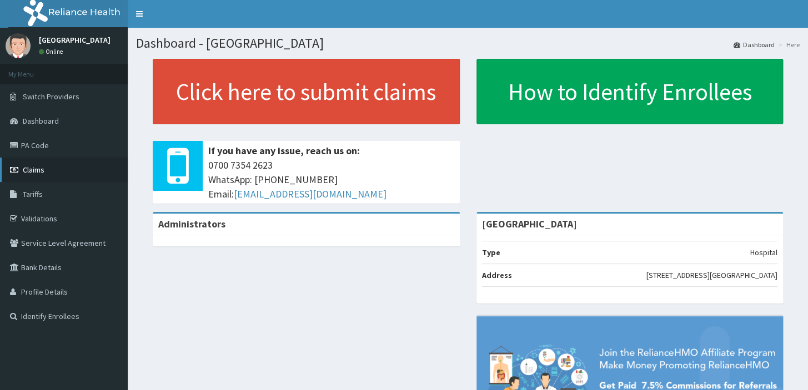
click at [38, 171] on span "Claims" at bounding box center [34, 170] width 22 height 10
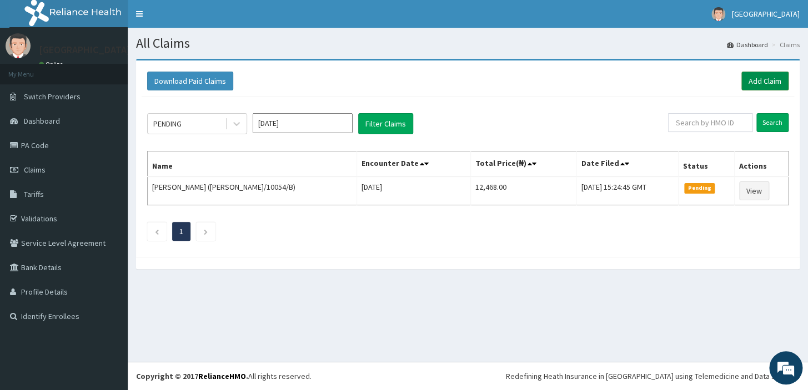
click at [767, 79] on link "Add Claim" at bounding box center [764, 81] width 47 height 19
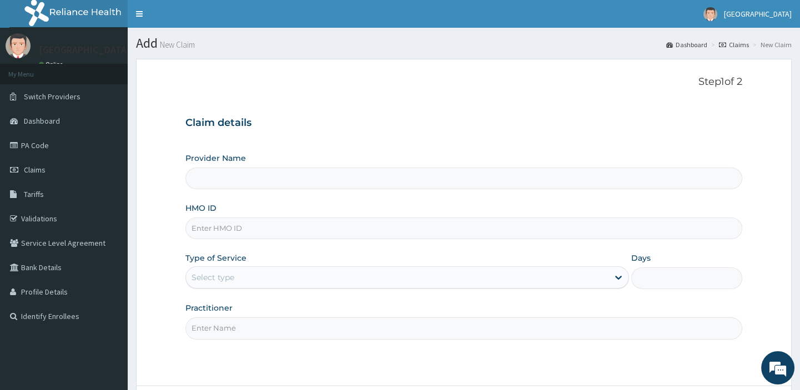
type input "[GEOGRAPHIC_DATA]"
click at [355, 233] on input "HMO ID" at bounding box center [463, 229] width 556 height 22
type input "CEN/10023/A"
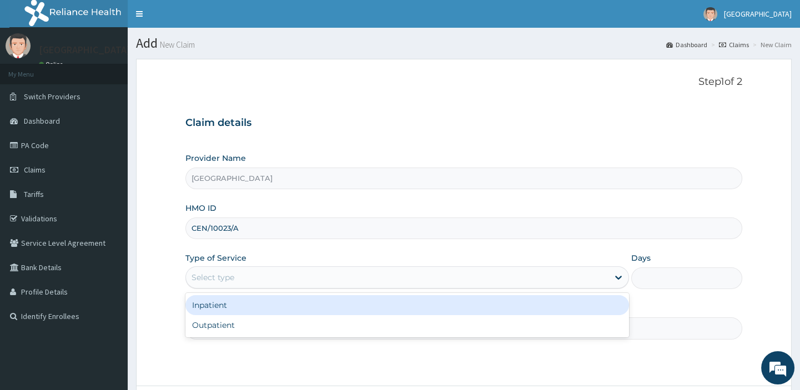
click at [333, 284] on div "Select type" at bounding box center [397, 278] width 422 height 18
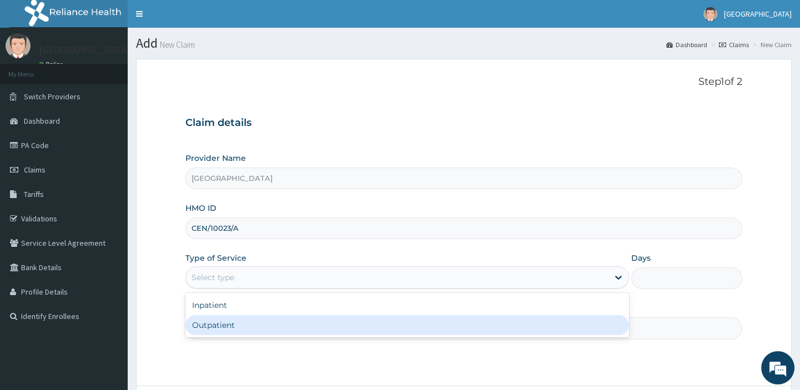
click at [269, 329] on div "Outpatient" at bounding box center [407, 325] width 444 height 20
type input "1"
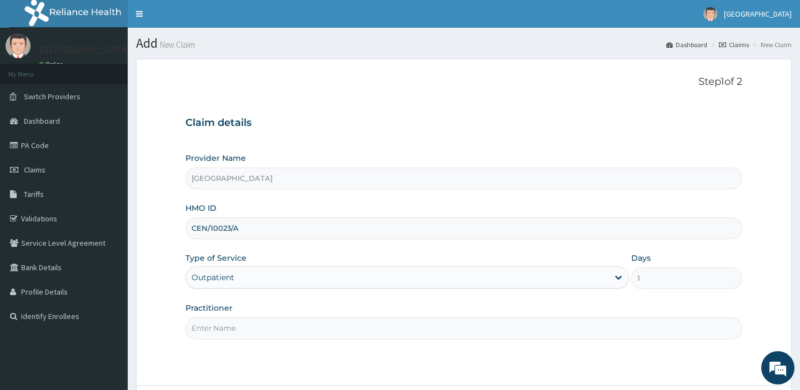
click at [245, 332] on input "Practitioner" at bounding box center [463, 329] width 556 height 22
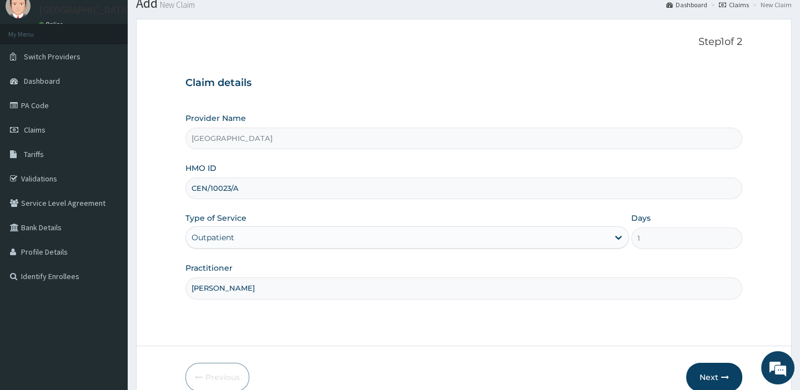
scroll to position [95, 0]
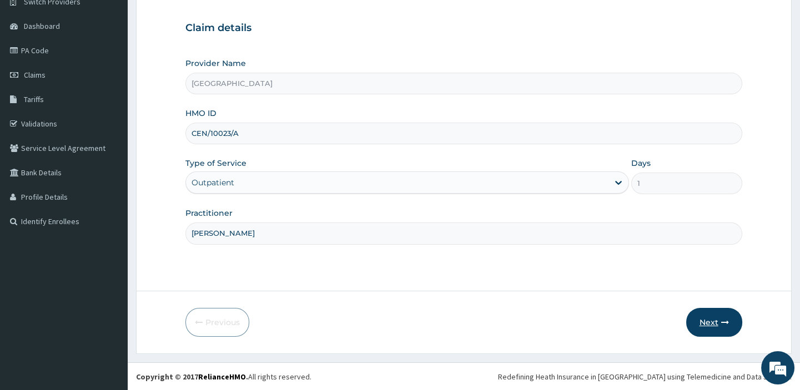
type input "Dr Afolabi"
click at [712, 322] on button "Next" at bounding box center [714, 322] width 56 height 29
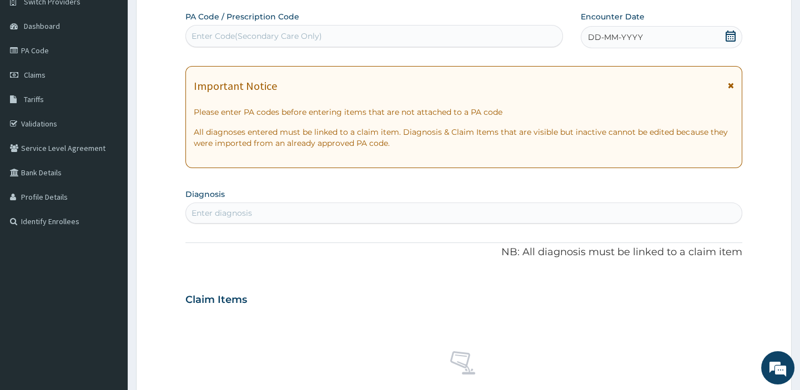
click at [732, 38] on icon at bounding box center [731, 36] width 10 height 11
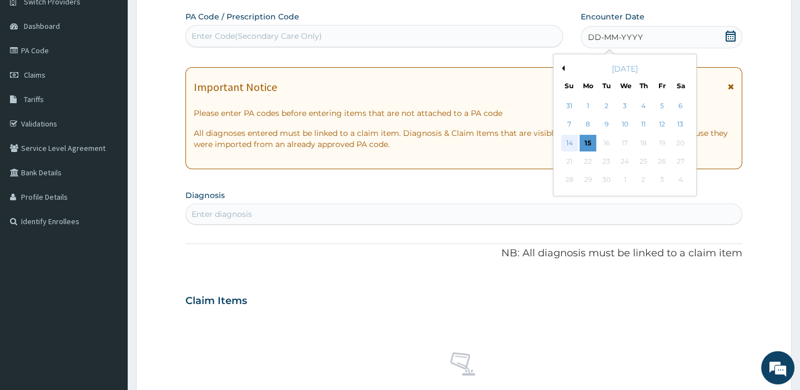
click at [568, 140] on div "14" at bounding box center [569, 143] width 17 height 17
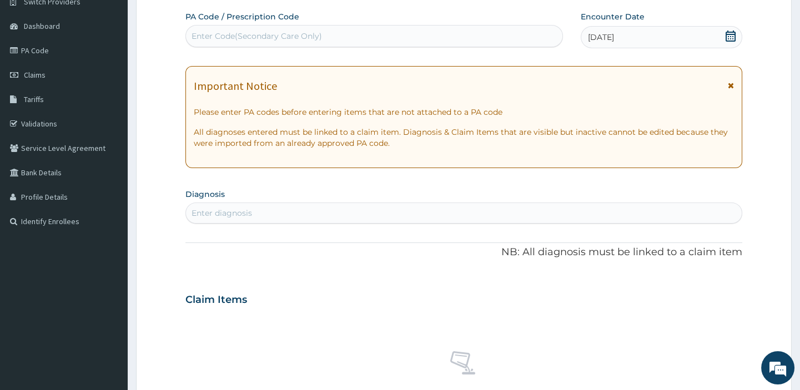
click at [353, 212] on div "Enter diagnosis" at bounding box center [463, 213] width 555 height 18
type input "musculoske"
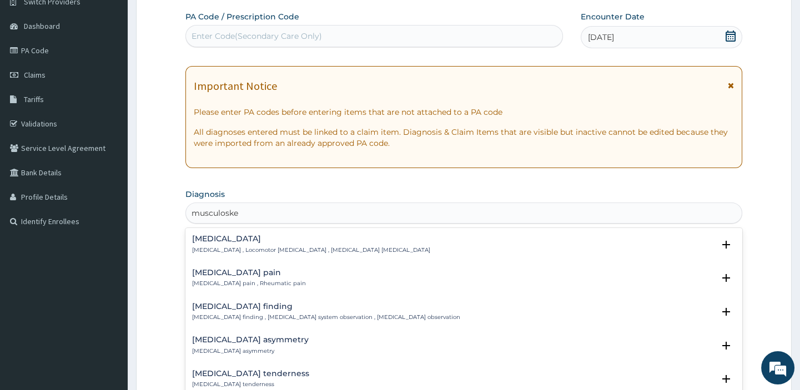
click at [267, 277] on div "Musculoskeletal pain Musculoskeletal pain , Rheumatic pain" at bounding box center [249, 278] width 114 height 19
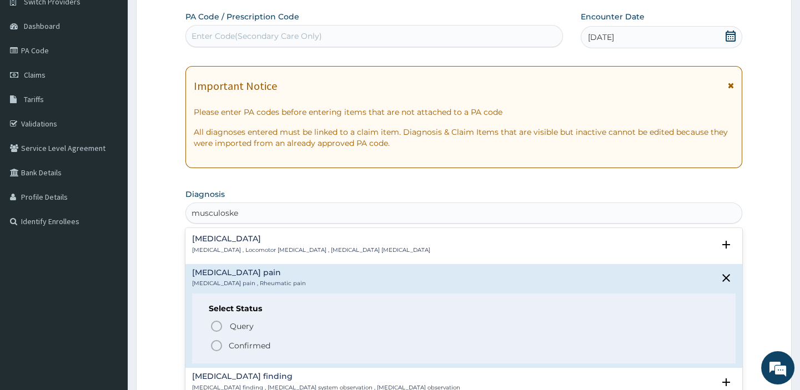
click at [217, 344] on icon "status option filled" at bounding box center [216, 345] width 13 height 13
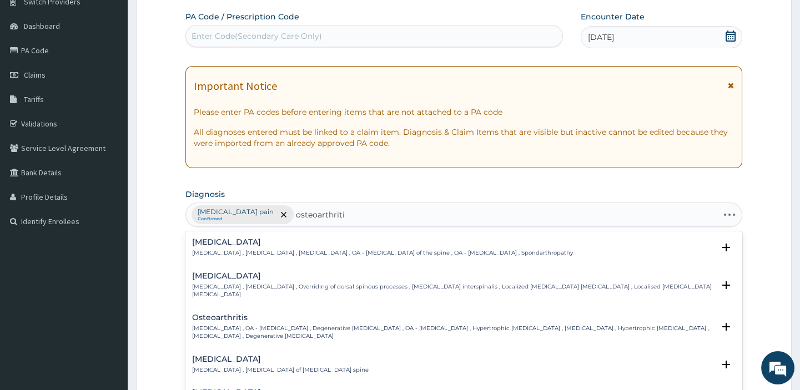
type input "osteoarthritis"
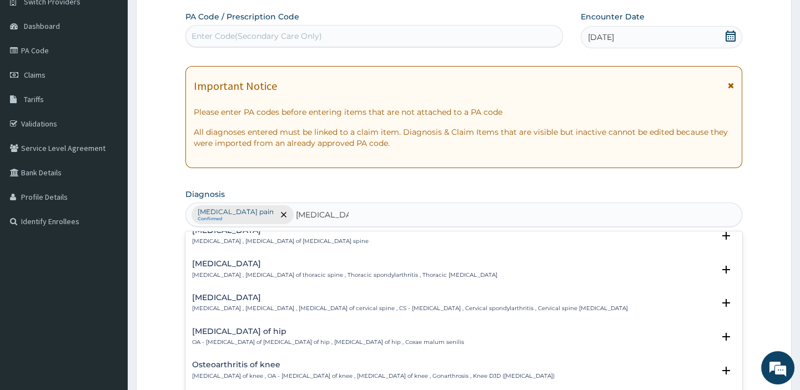
scroll to position [93, 0]
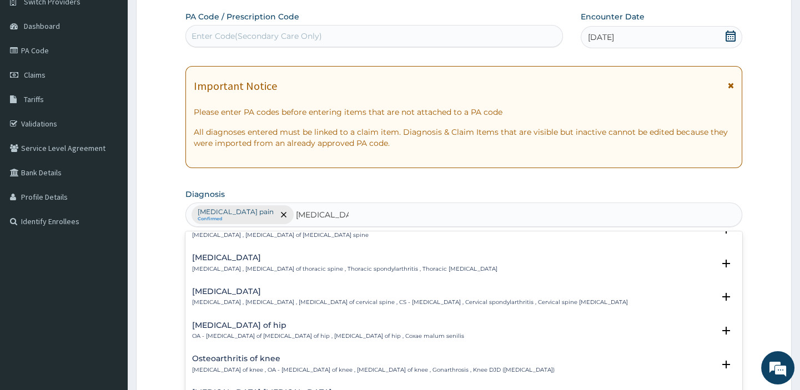
click at [341, 337] on p "OA - Osteoarthritis of hip , Osteoarthritis of hip , Degenerative joint disease…" at bounding box center [328, 337] width 272 height 8
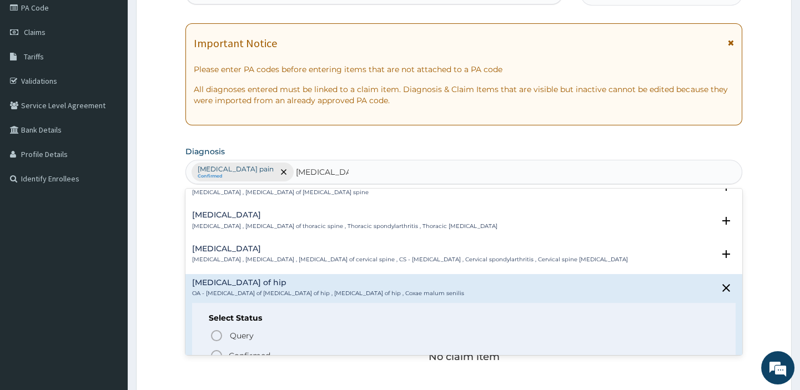
scroll to position [170, 0]
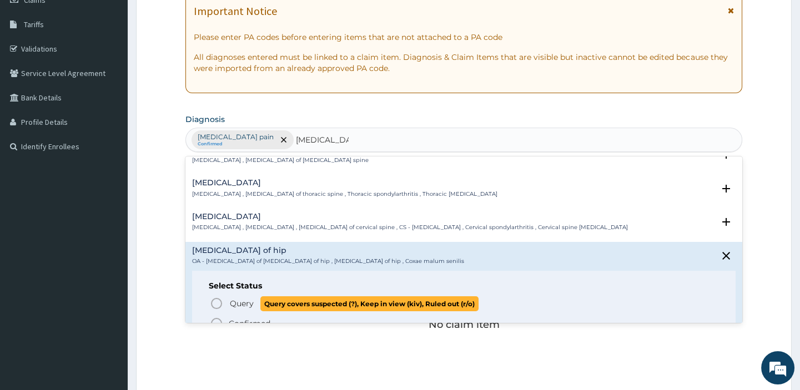
click at [218, 305] on icon "status option query" at bounding box center [216, 303] width 13 height 13
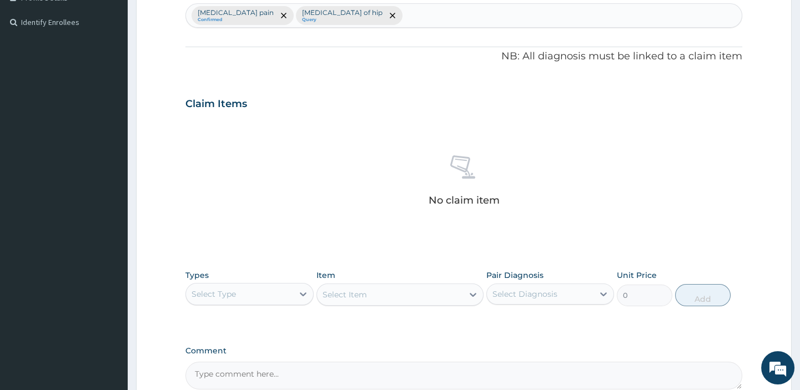
scroll to position [295, 0]
click at [300, 294] on icon at bounding box center [303, 293] width 11 height 11
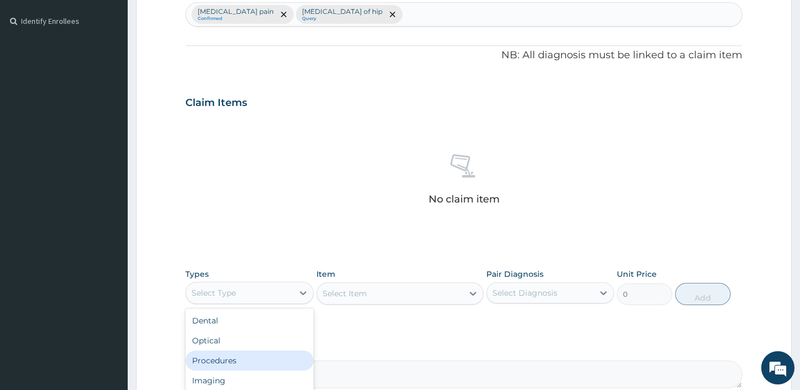
click at [235, 361] on div "Procedures" at bounding box center [249, 361] width 128 height 20
click at [344, 293] on div "Select Item" at bounding box center [345, 293] width 44 height 11
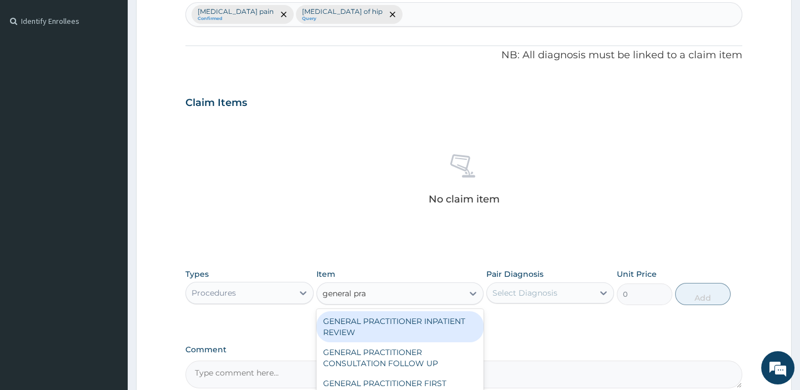
type input "general prac"
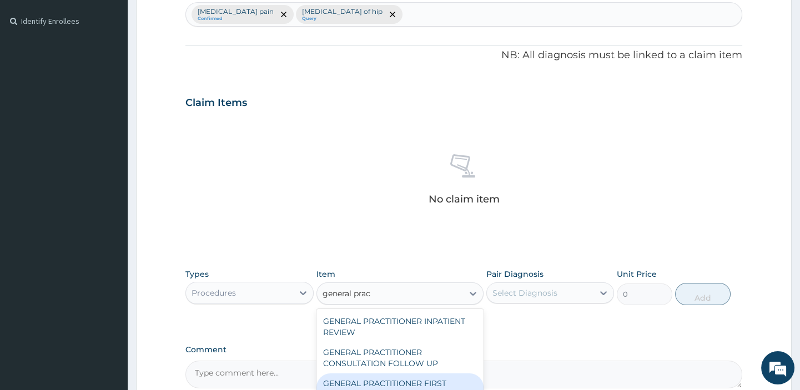
click at [362, 383] on div "GENERAL PRACTITIONER FIRST OUTPATIENT CONSULTATION" at bounding box center [399, 389] width 167 height 31
type input "5400"
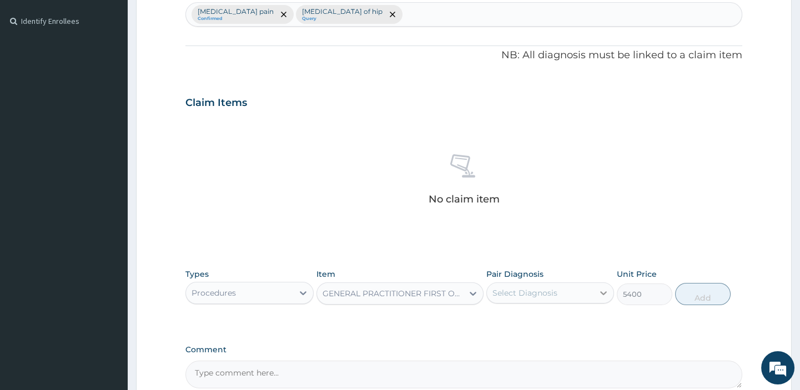
click at [599, 289] on icon at bounding box center [603, 293] width 11 height 11
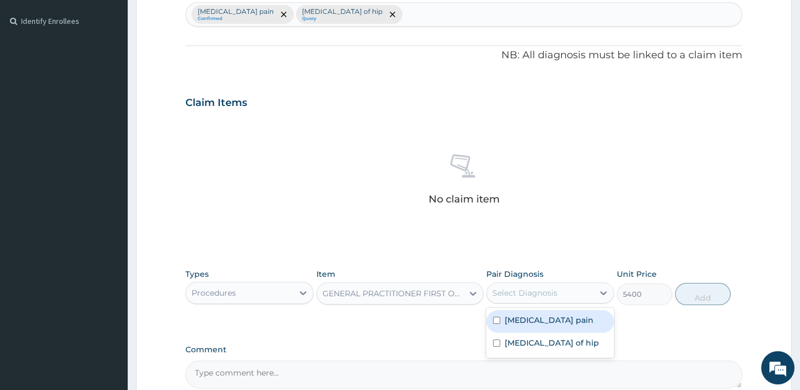
click at [495, 321] on input "checkbox" at bounding box center [496, 320] width 7 height 7
checkbox input "true"
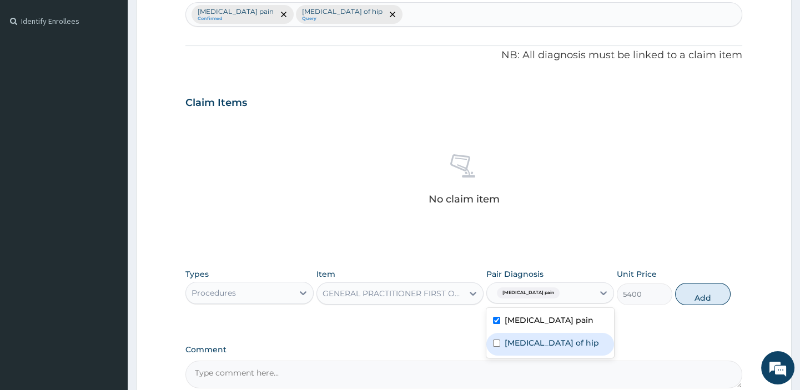
click at [496, 344] on input "checkbox" at bounding box center [496, 343] width 7 height 7
checkbox input "true"
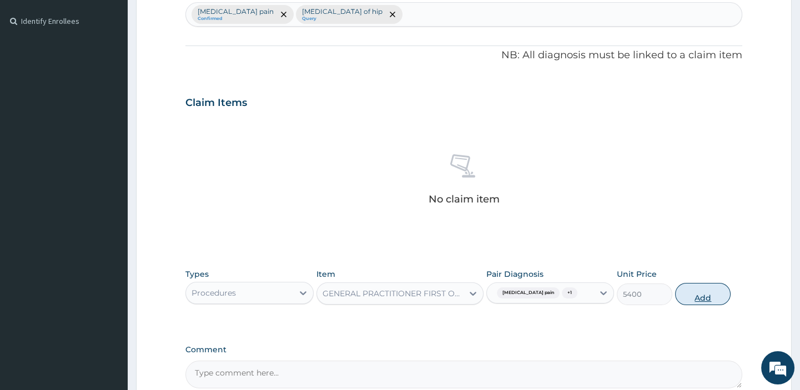
click at [702, 292] on button "Add" at bounding box center [703, 294] width 56 height 22
type input "0"
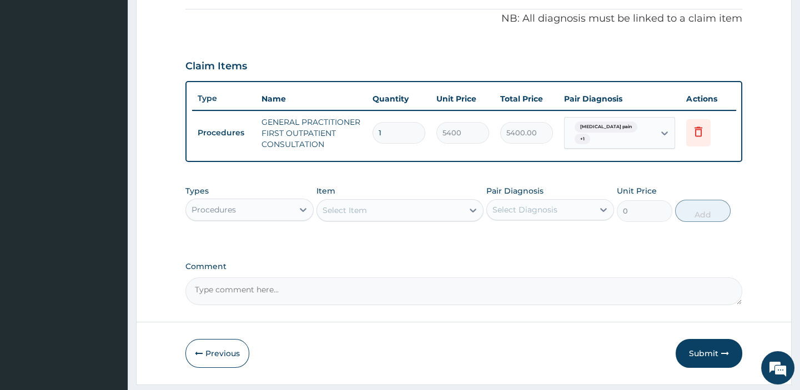
scroll to position [333, 0]
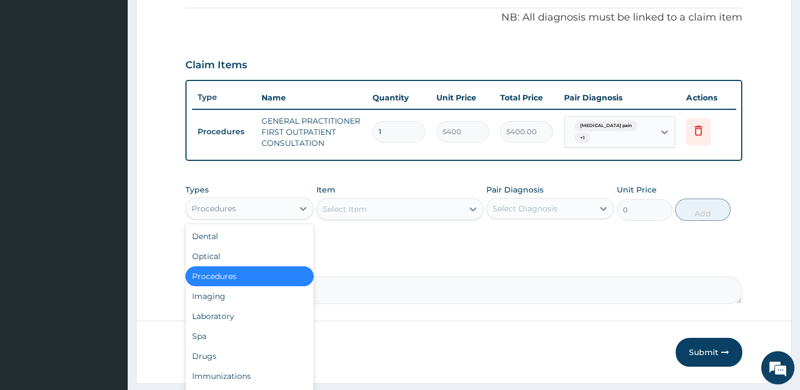
click at [291, 215] on div "Procedures" at bounding box center [239, 209] width 107 height 18
click at [224, 362] on div "Drugs" at bounding box center [249, 356] width 128 height 20
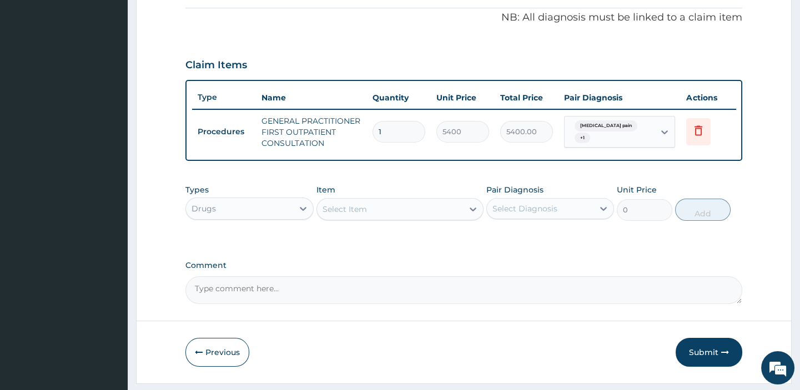
click at [342, 214] on div "Select Item" at bounding box center [345, 209] width 44 height 11
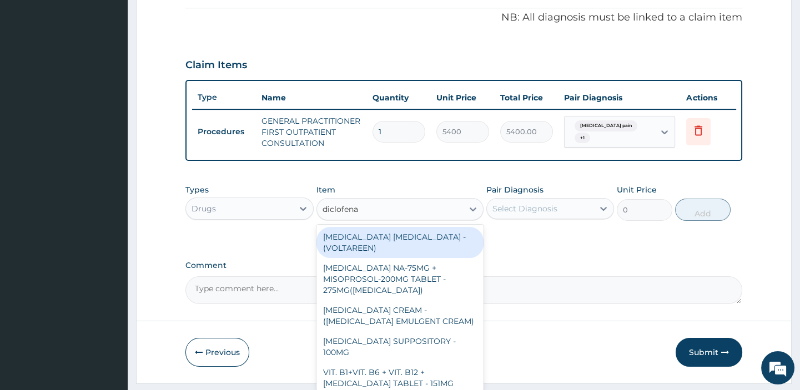
type input "diclofenac"
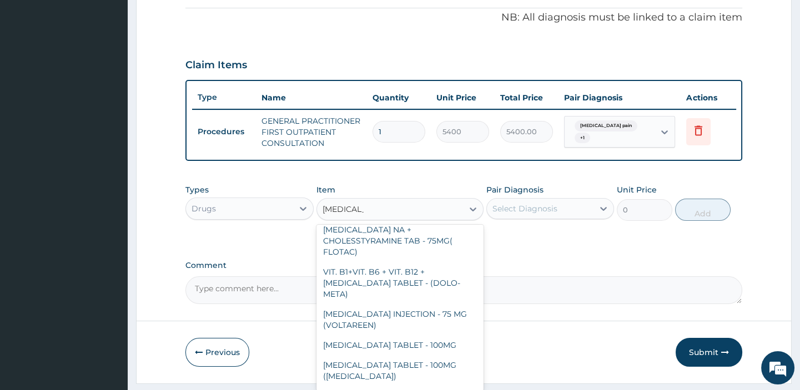
scroll to position [241, 0]
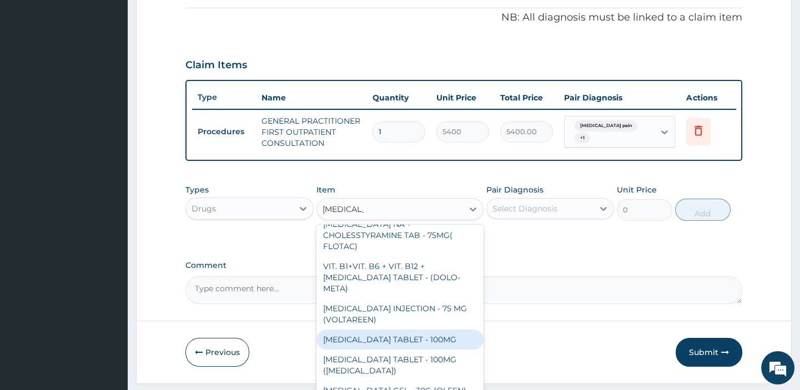
click at [420, 335] on div "[MEDICAL_DATA] TABLET - 100MG" at bounding box center [399, 340] width 167 height 20
type input "152"
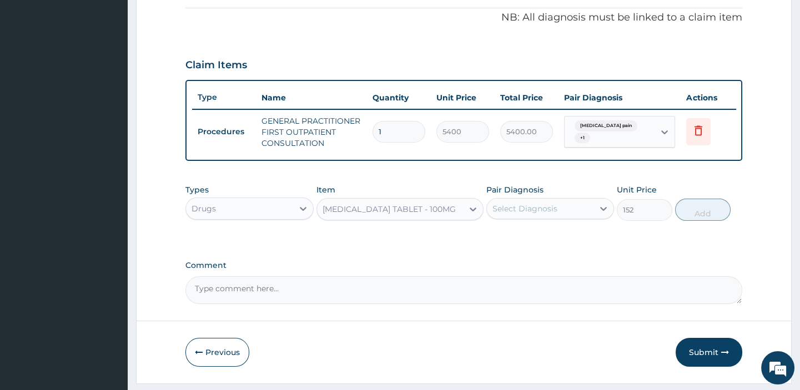
click at [580, 215] on div "Select Diagnosis" at bounding box center [540, 209] width 107 height 18
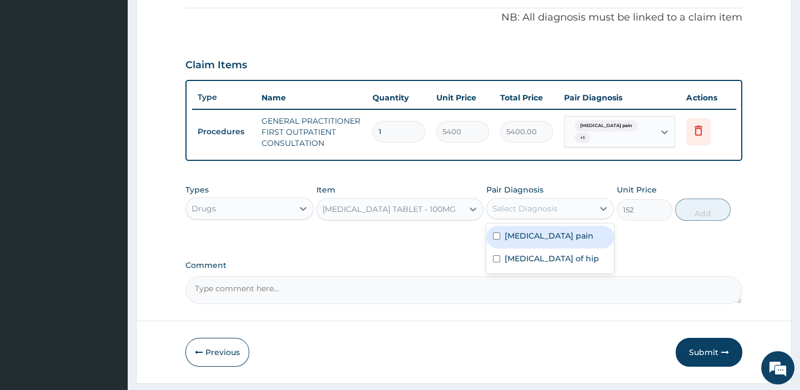
click at [495, 240] on input "checkbox" at bounding box center [496, 236] width 7 height 7
checkbox input "true"
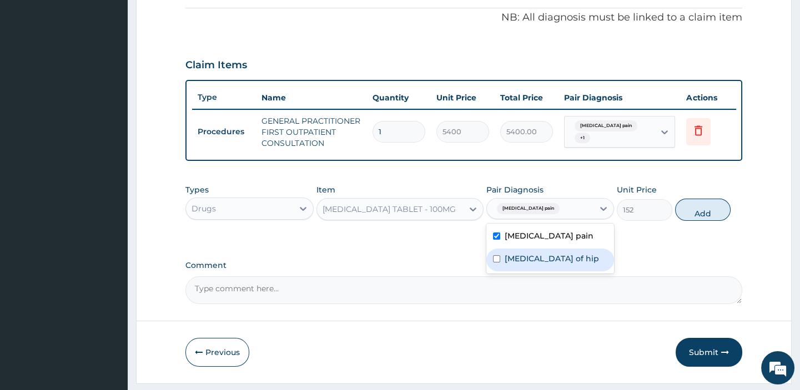
click at [494, 263] on input "checkbox" at bounding box center [496, 258] width 7 height 7
checkbox input "true"
click at [699, 221] on button "Add" at bounding box center [703, 210] width 56 height 22
type input "0"
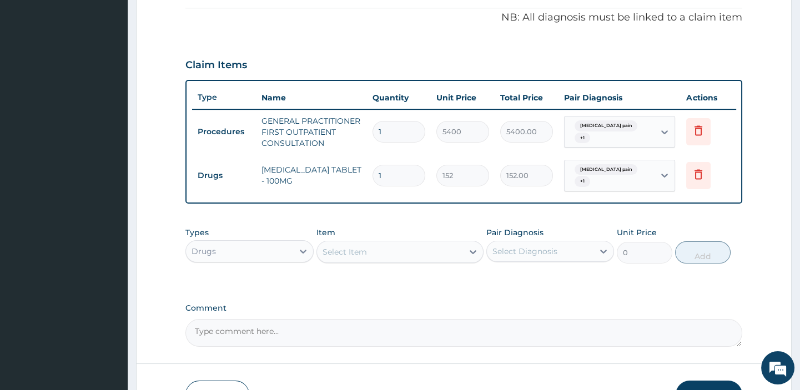
type input "10"
type input "1520.00"
type input "10"
click at [238, 343] on textarea "Comment" at bounding box center [463, 333] width 556 height 28
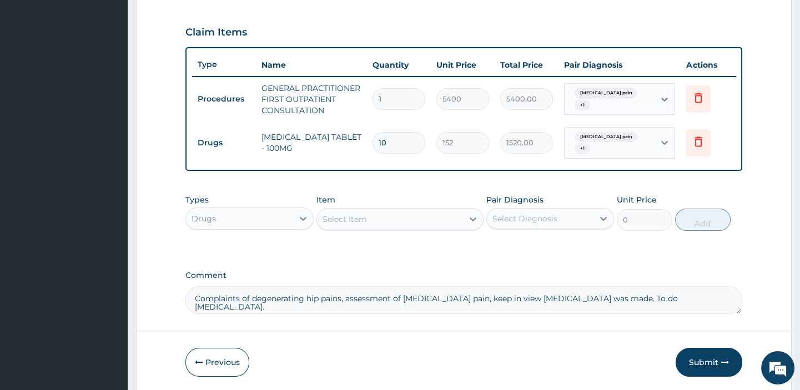
scroll to position [410, 0]
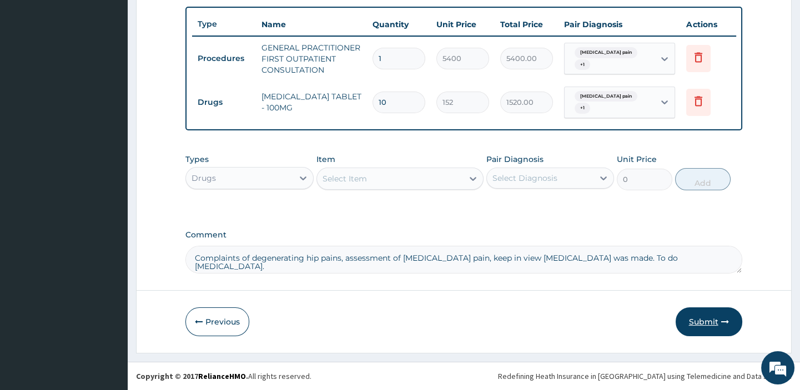
type textarea "Complaints of degenerating hip pains, assessment of musculoskeletal pain, keep …"
click at [702, 324] on button "Submit" at bounding box center [709, 322] width 67 height 29
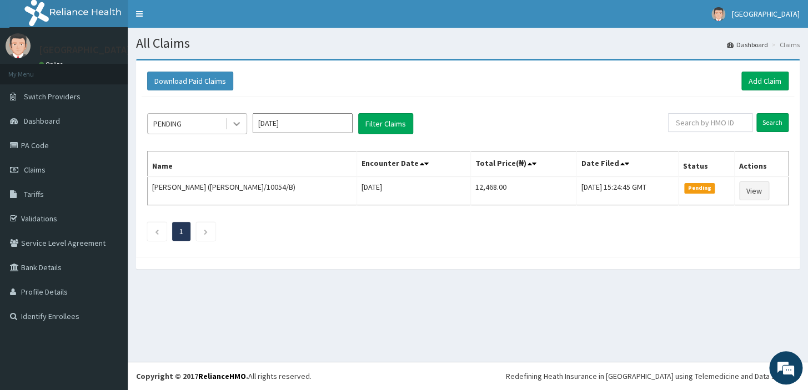
click at [240, 128] on icon at bounding box center [236, 123] width 11 height 11
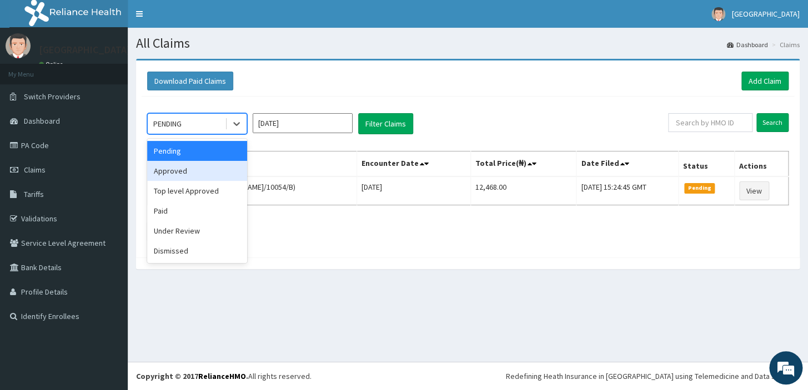
click at [198, 177] on div "Approved" at bounding box center [197, 171] width 100 height 20
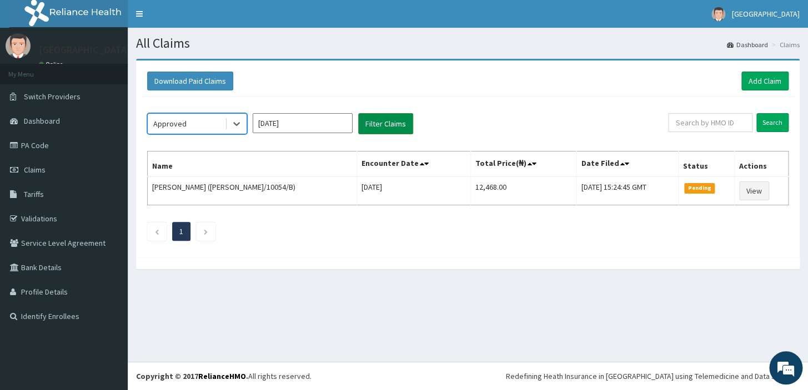
click at [402, 127] on button "Filter Claims" at bounding box center [385, 123] width 55 height 21
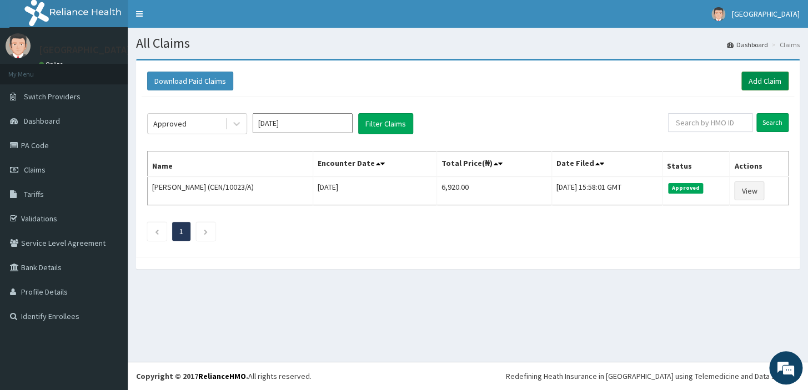
click at [766, 82] on link "Add Claim" at bounding box center [764, 81] width 47 height 19
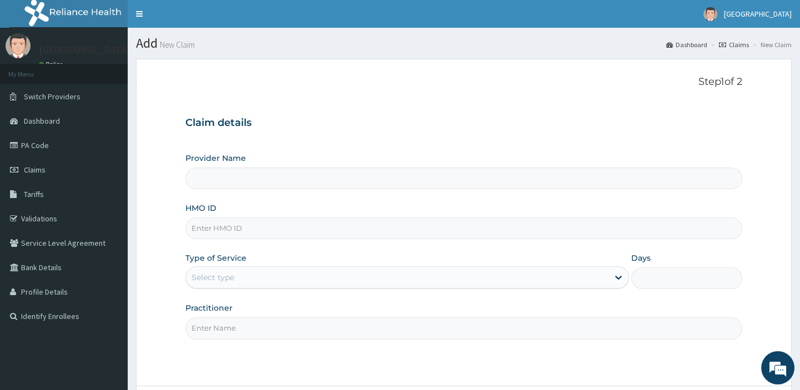
type input "[GEOGRAPHIC_DATA]"
click at [301, 232] on input "HMO ID" at bounding box center [463, 229] width 556 height 22
type input "CYU/10357/E"
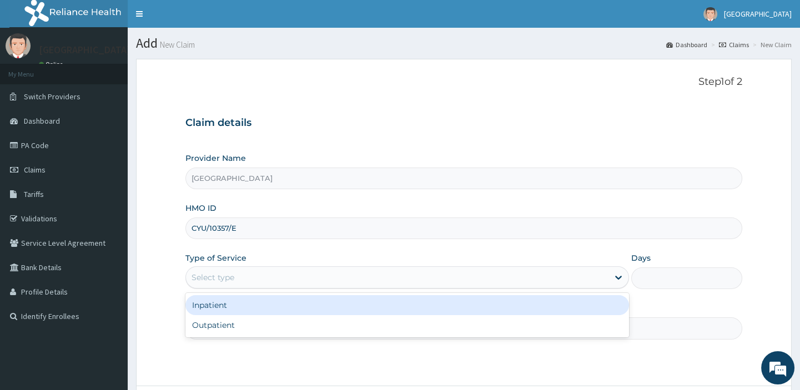
click at [261, 281] on div "Select type" at bounding box center [397, 278] width 422 height 18
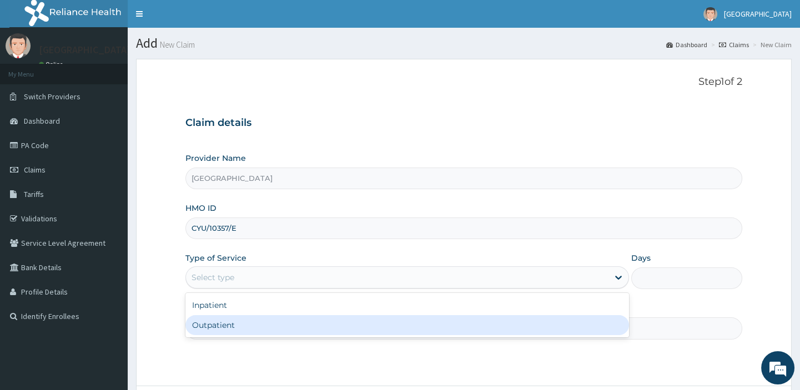
click at [241, 326] on div "Outpatient" at bounding box center [407, 325] width 444 height 20
type input "1"
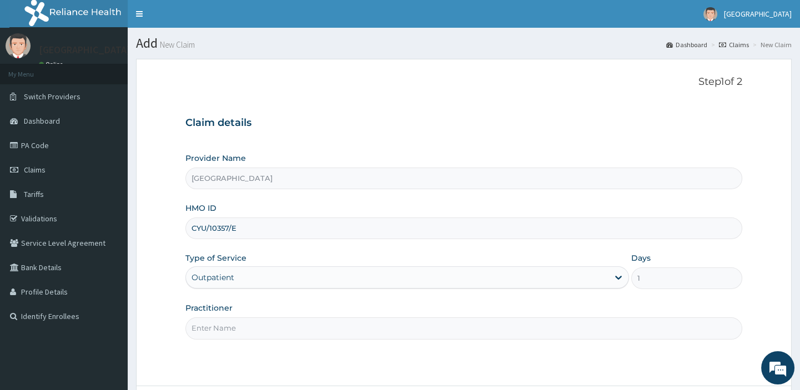
click at [268, 329] on input "Practitioner" at bounding box center [463, 329] width 556 height 22
type input "d"
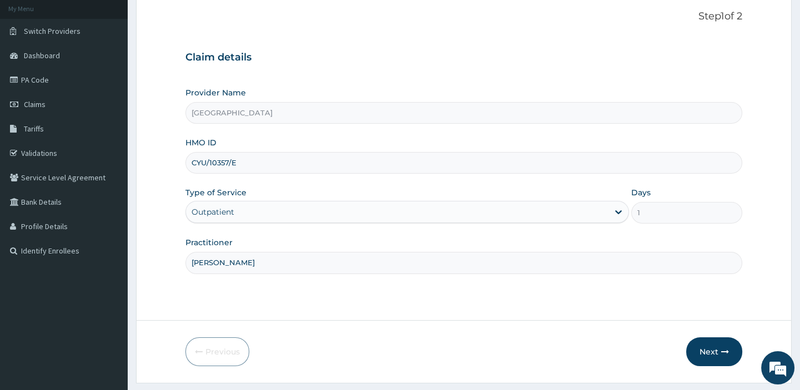
scroll to position [95, 0]
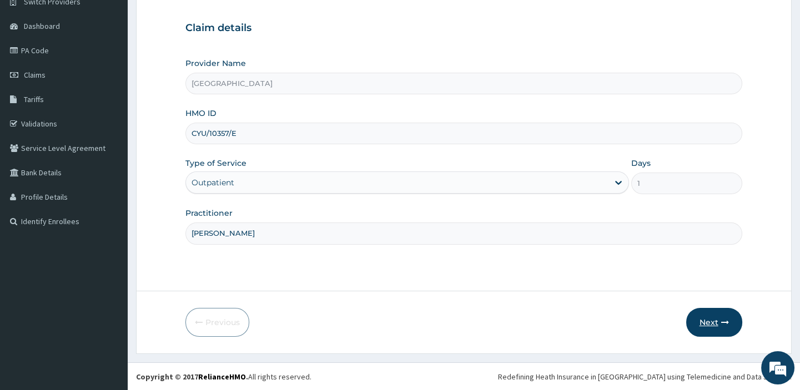
type input "[PERSON_NAME]"
click at [712, 321] on button "Next" at bounding box center [714, 322] width 56 height 29
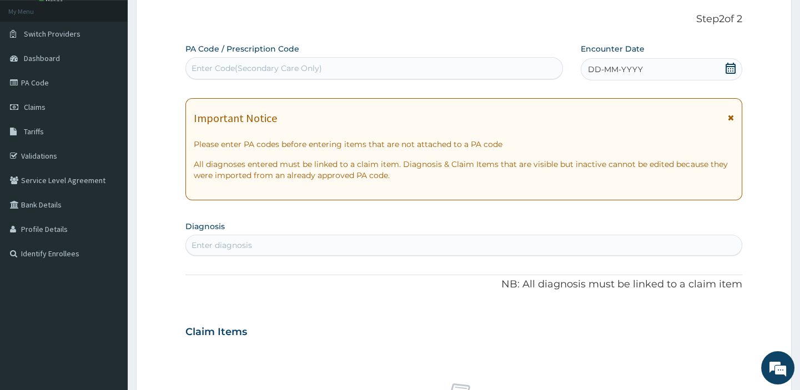
scroll to position [67, 0]
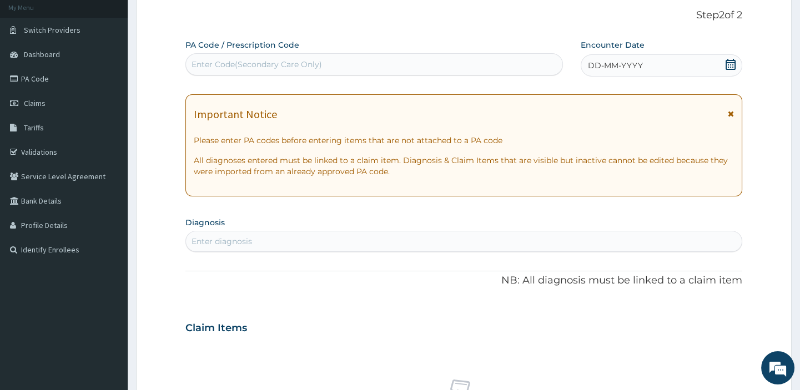
click at [732, 64] on icon at bounding box center [731, 64] width 10 height 11
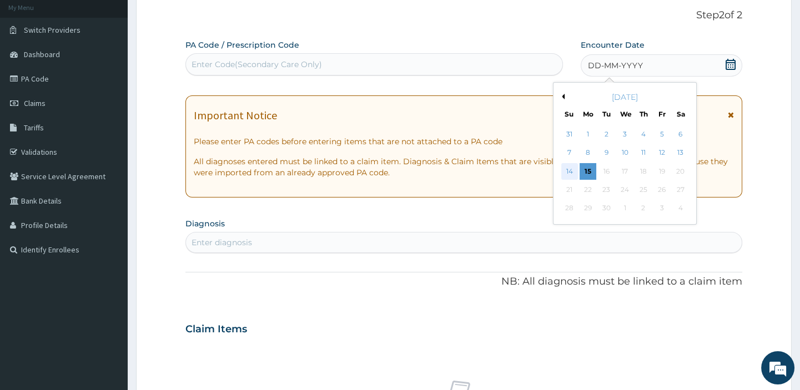
click at [571, 170] on div "14" at bounding box center [569, 171] width 17 height 17
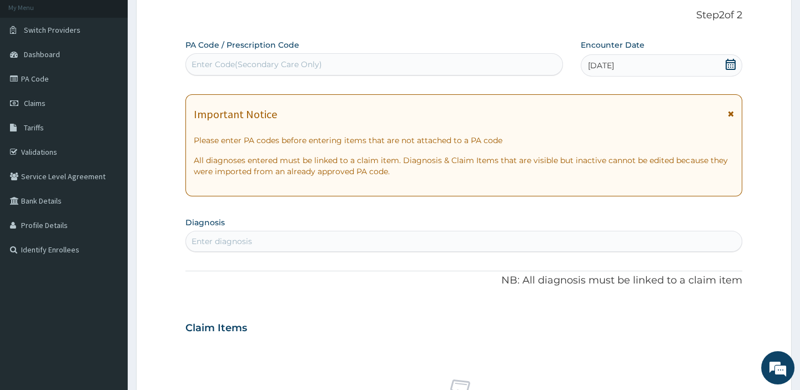
click at [363, 240] on div "Enter diagnosis" at bounding box center [463, 242] width 555 height 18
type input "tons"
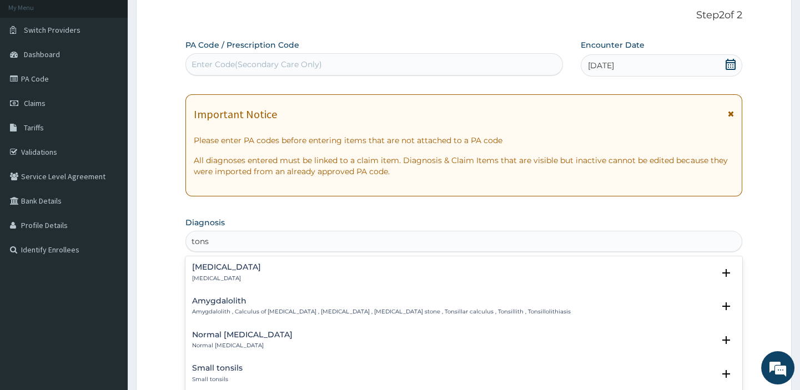
click at [218, 271] on div "[MEDICAL_DATA] [MEDICAL_DATA]" at bounding box center [226, 272] width 69 height 19
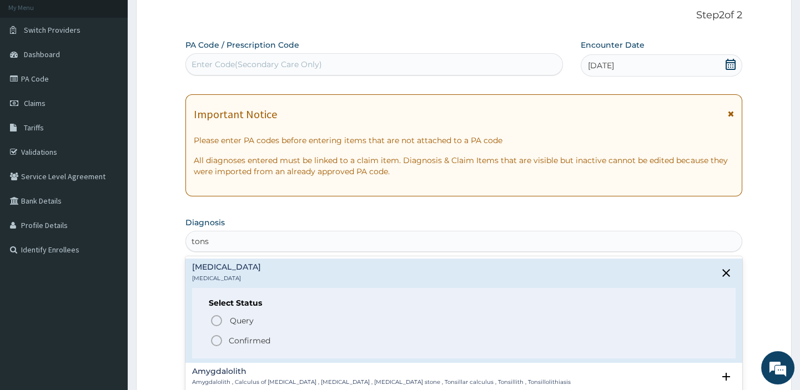
click at [214, 338] on icon "status option filled" at bounding box center [216, 340] width 13 height 13
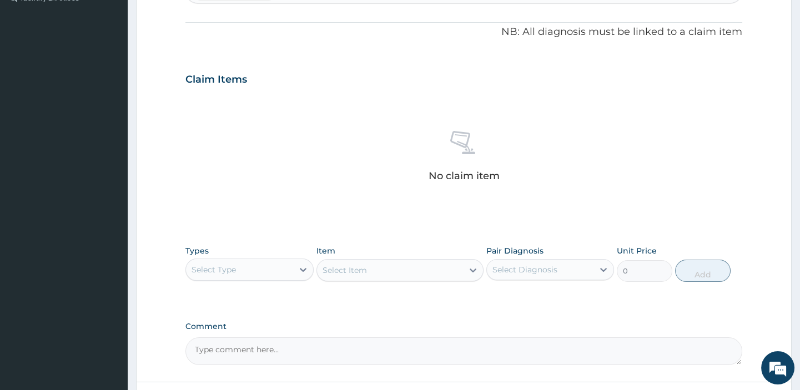
scroll to position [334, 0]
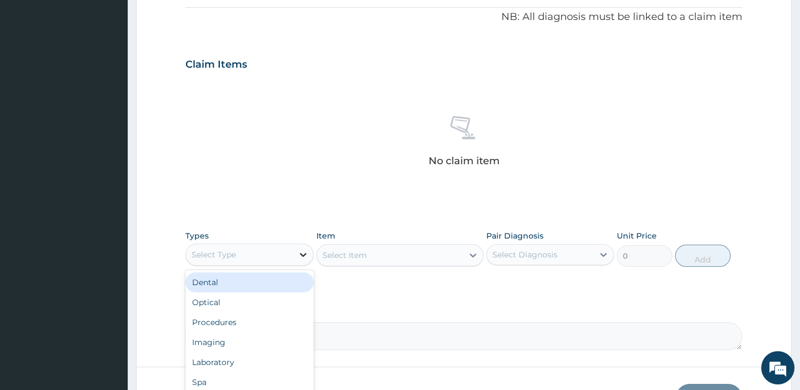
click at [305, 255] on icon at bounding box center [303, 254] width 11 height 11
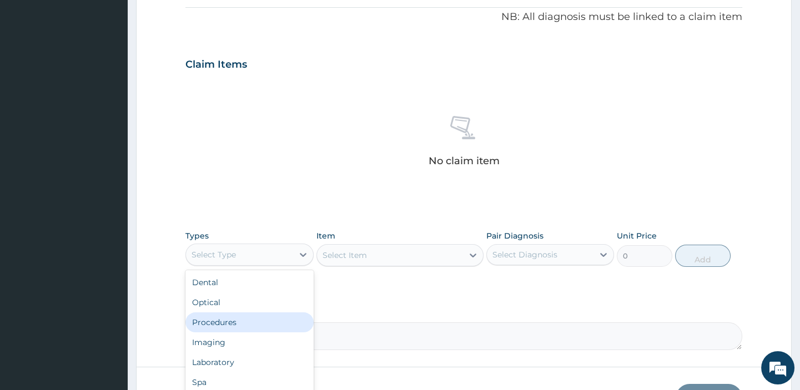
click at [244, 326] on div "Procedures" at bounding box center [249, 323] width 128 height 20
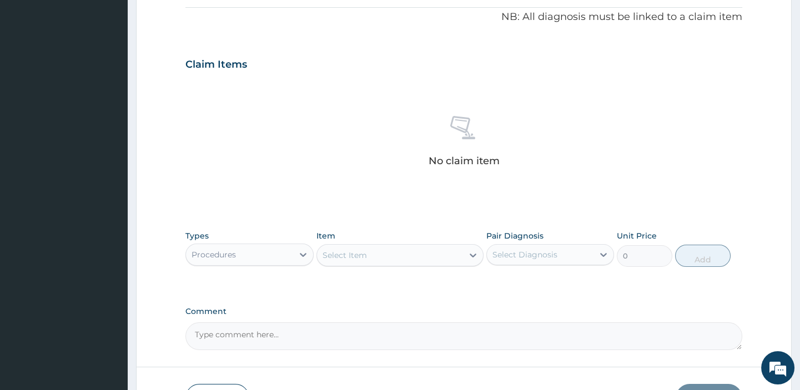
click at [374, 255] on div "Select Item" at bounding box center [390, 255] width 146 height 18
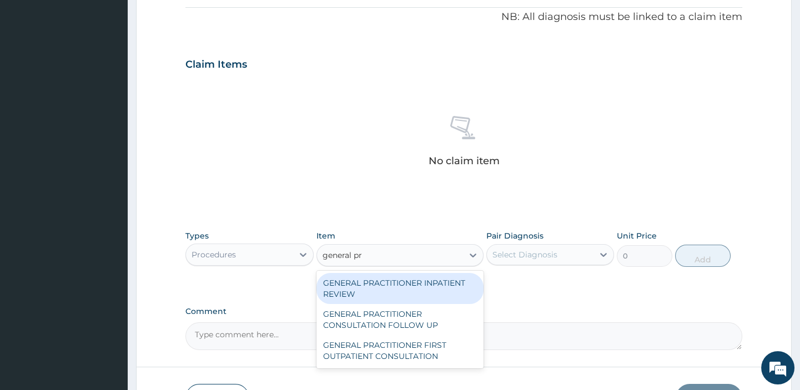
type input "general pra"
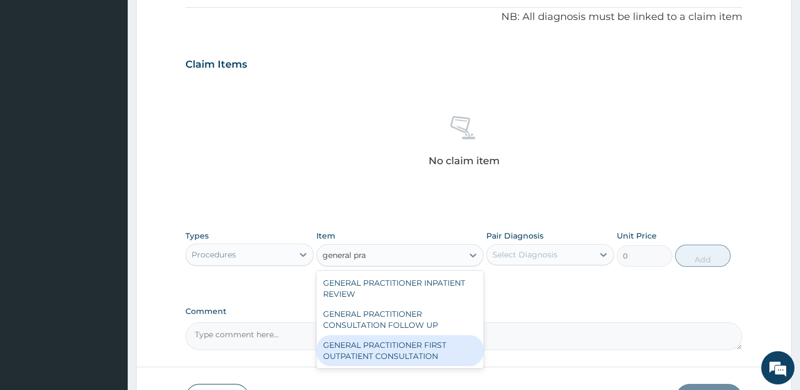
click at [406, 351] on div "GENERAL PRACTITIONER FIRST OUTPATIENT CONSULTATION" at bounding box center [399, 350] width 167 height 31
type input "5400"
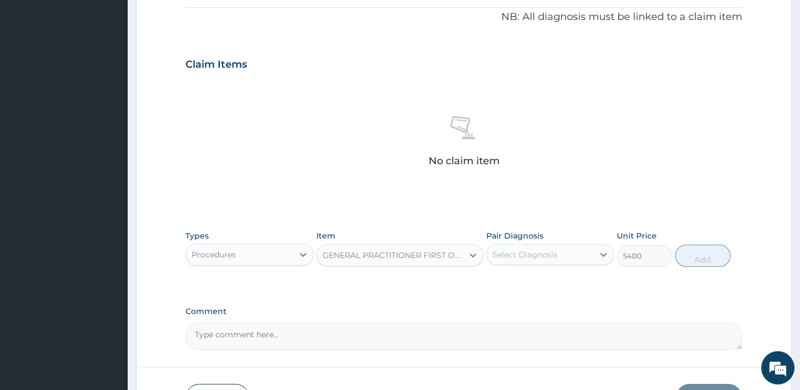
click at [592, 249] on div "Select Diagnosis" at bounding box center [540, 255] width 107 height 18
click at [499, 280] on input "checkbox" at bounding box center [496, 282] width 7 height 7
checkbox input "true"
click at [708, 258] on button "Add" at bounding box center [703, 256] width 56 height 22
type input "0"
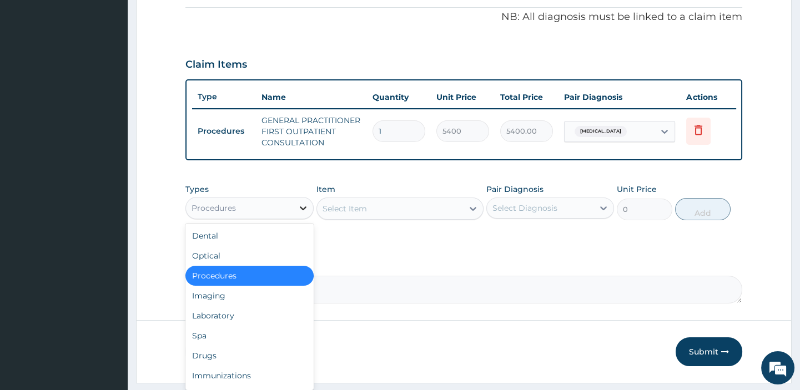
click at [301, 210] on icon at bounding box center [303, 209] width 7 height 4
click at [212, 360] on div "Drugs" at bounding box center [249, 356] width 128 height 20
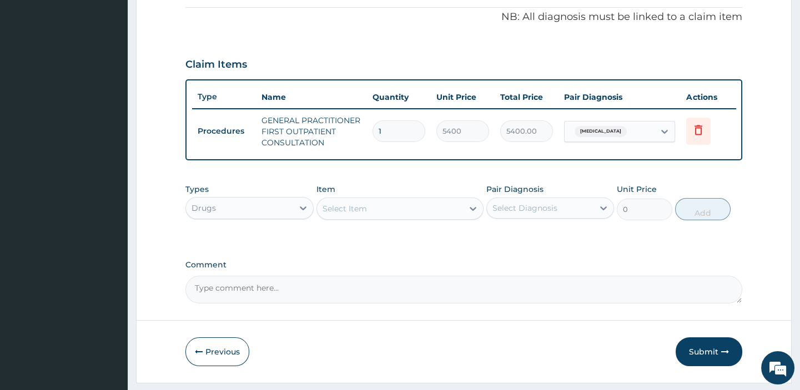
click at [351, 214] on div "Select Item" at bounding box center [345, 208] width 44 height 11
type input "amoxic"
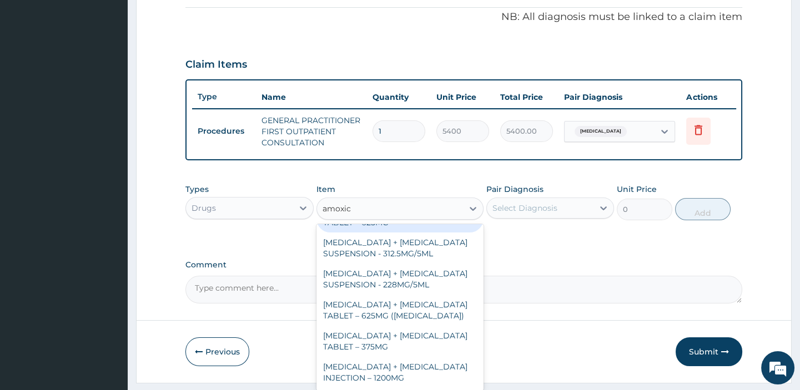
scroll to position [44, 0]
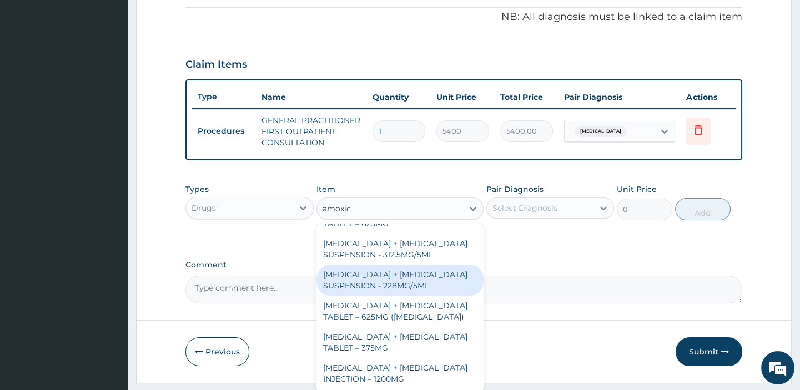
click at [420, 286] on div "[MEDICAL_DATA] + [MEDICAL_DATA] SUSPENSION - 228MG/5ML" at bounding box center [399, 280] width 167 height 31
type input "3800"
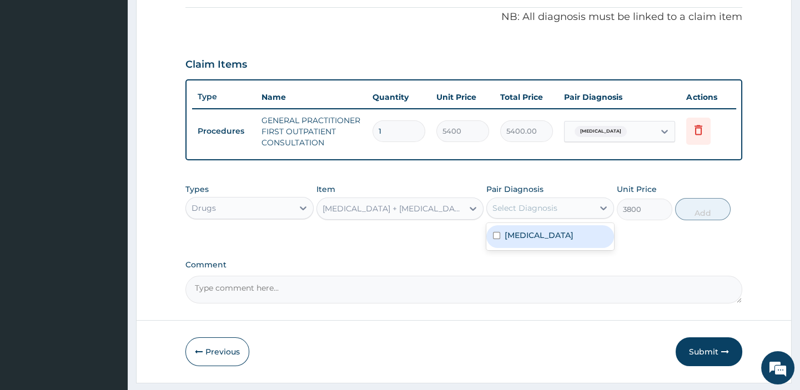
click at [587, 217] on div "Select Diagnosis" at bounding box center [540, 208] width 107 height 18
click at [520, 241] on label "[MEDICAL_DATA]" at bounding box center [539, 235] width 69 height 11
checkbox input "true"
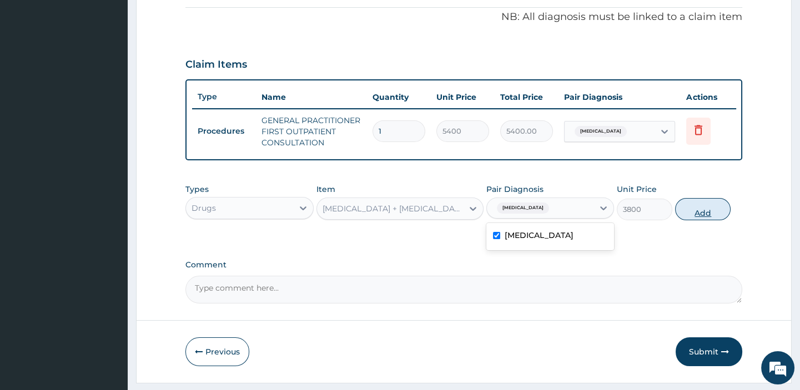
click at [705, 219] on button "Add" at bounding box center [703, 209] width 56 height 22
type input "0"
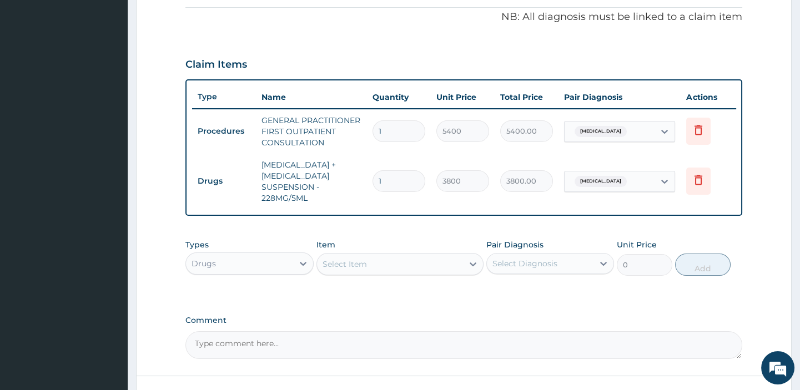
click at [400, 273] on div "Select Item" at bounding box center [390, 264] width 146 height 18
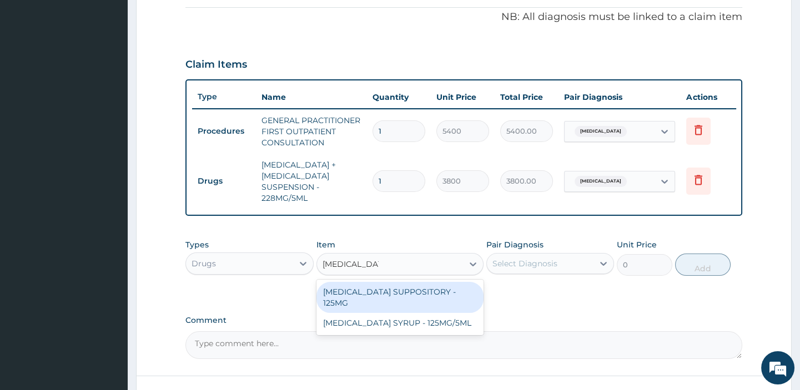
type input "[MEDICAL_DATA] sy"
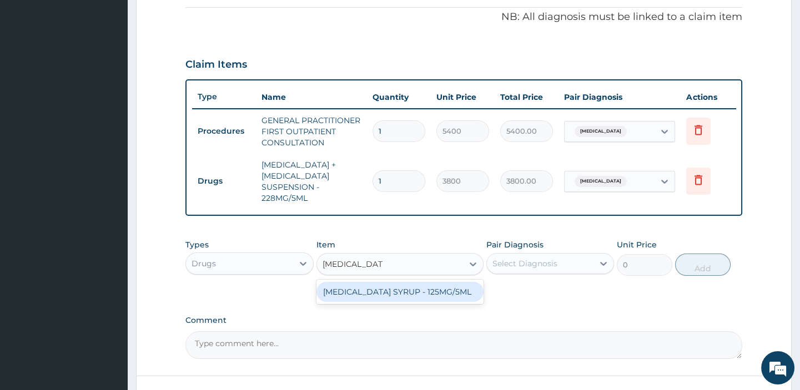
click at [402, 297] on div "[MEDICAL_DATA] SYRUP - 125MG/5ML" at bounding box center [399, 292] width 167 height 20
type input "1140"
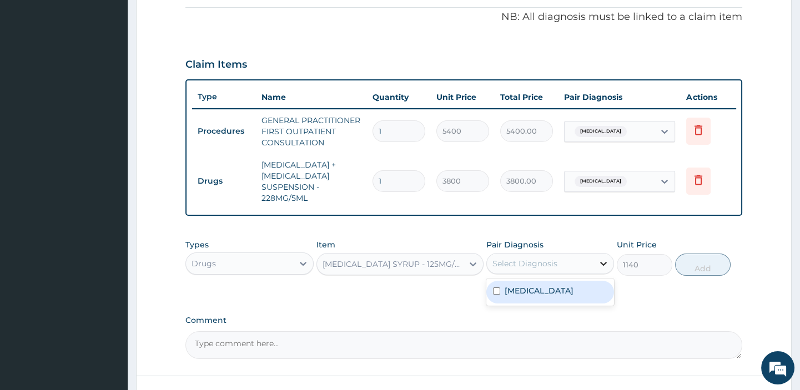
click at [601, 269] on icon at bounding box center [603, 263] width 11 height 11
click at [525, 296] on label "[MEDICAL_DATA]" at bounding box center [539, 290] width 69 height 11
checkbox input "true"
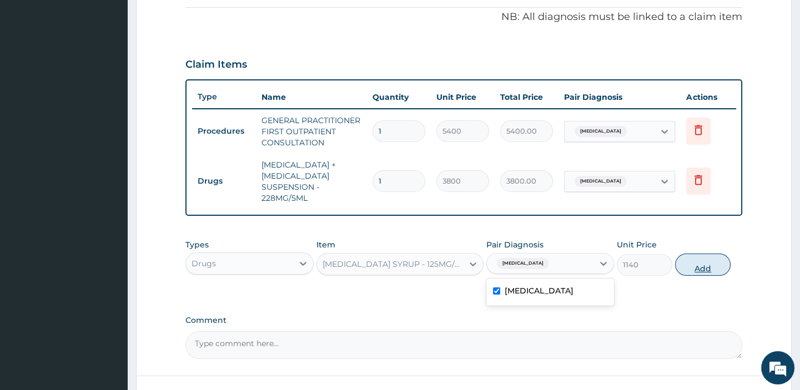
click at [706, 271] on button "Add" at bounding box center [703, 265] width 56 height 22
type input "0"
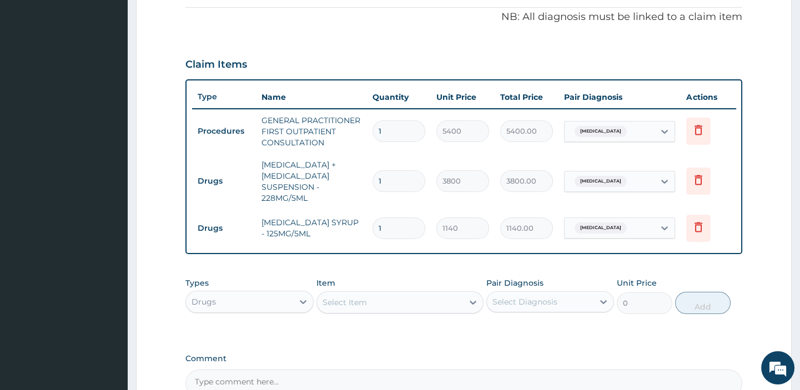
click at [391, 310] on div "Select Item" at bounding box center [390, 303] width 146 height 18
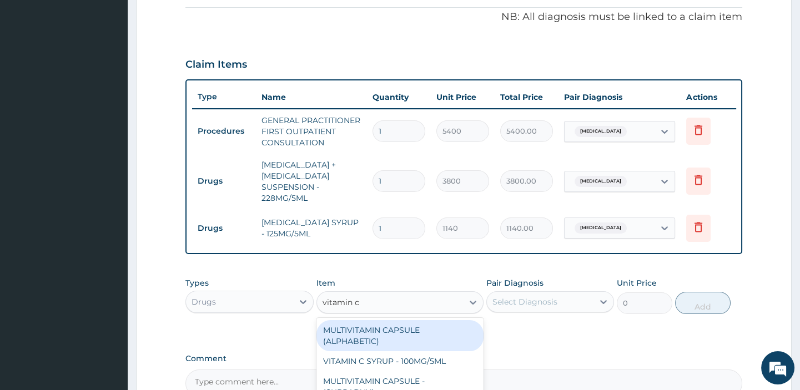
type input "vitamin c t"
click at [394, 334] on div "VITAMIN C TABLET - 100MG ([MEDICAL_DATA] )" at bounding box center [399, 335] width 167 height 31
type input "22.799999999999997"
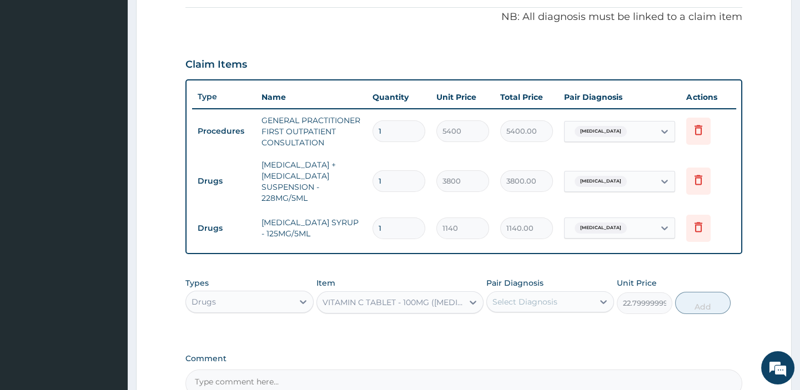
click at [538, 308] on div "Select Diagnosis" at bounding box center [524, 301] width 65 height 11
click at [499, 333] on input "checkbox" at bounding box center [496, 329] width 7 height 7
checkbox input "true"
click at [700, 311] on button "Add" at bounding box center [703, 303] width 56 height 22
type input "0"
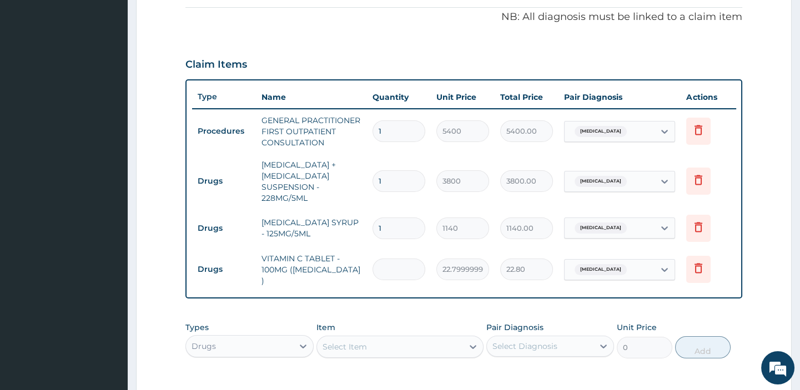
type input "0.00"
type input "2"
type input "45.60"
type input "21"
type input "478.80"
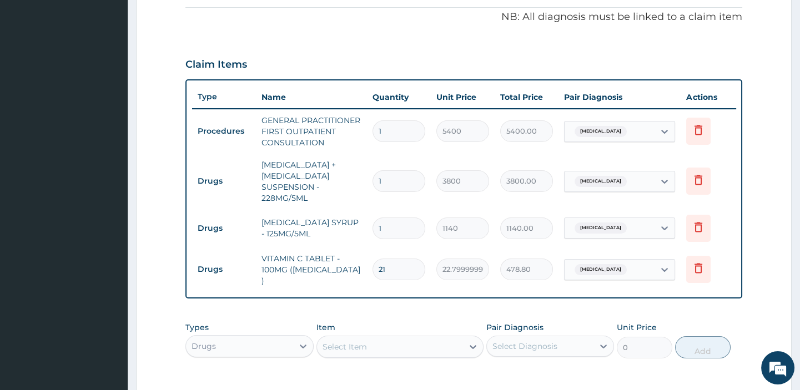
type input "21"
click at [427, 315] on div "PA Code / Prescription Code Enter Code(Secondary Care Only) Encounter Date [DAT…" at bounding box center [463, 107] width 556 height 670
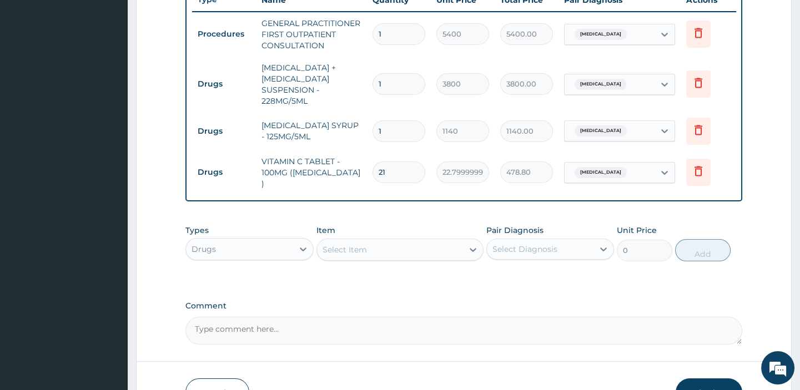
scroll to position [503, 0]
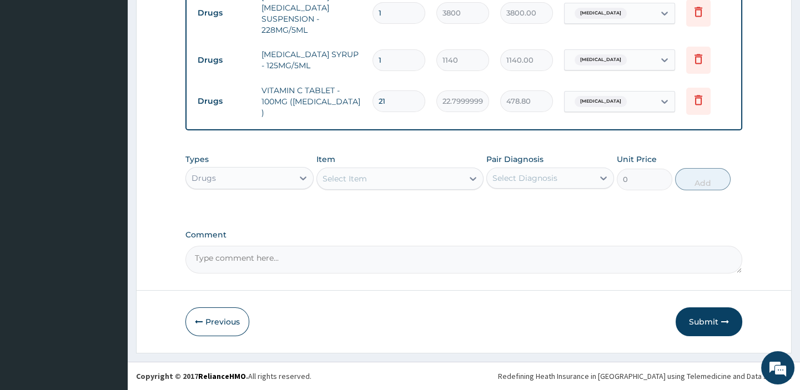
click at [277, 256] on textarea "Comment" at bounding box center [463, 260] width 556 height 28
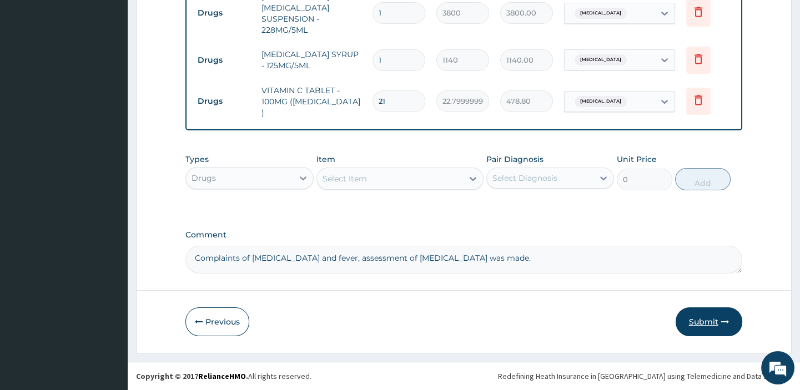
type textarea "Complaints of [MEDICAL_DATA] and fever, assessment of [MEDICAL_DATA] was made."
click at [710, 322] on button "Submit" at bounding box center [709, 322] width 67 height 29
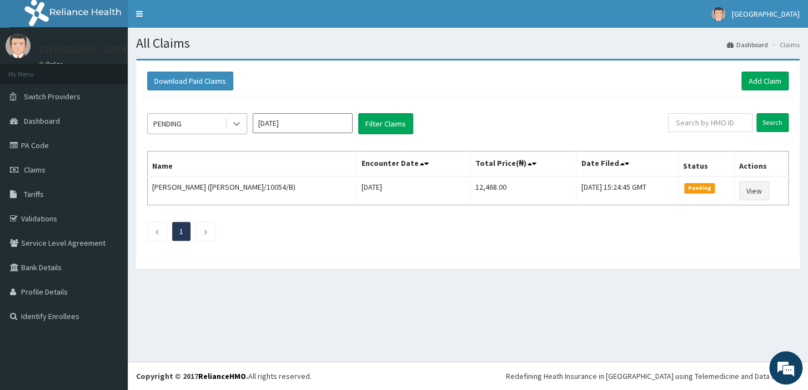
click at [235, 121] on icon at bounding box center [236, 123] width 11 height 11
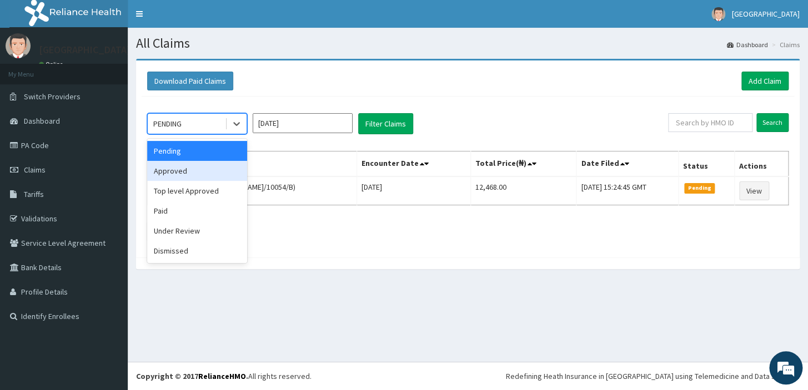
click at [183, 175] on div "Approved" at bounding box center [197, 171] width 100 height 20
